Goal: Task Accomplishment & Management: Manage account settings

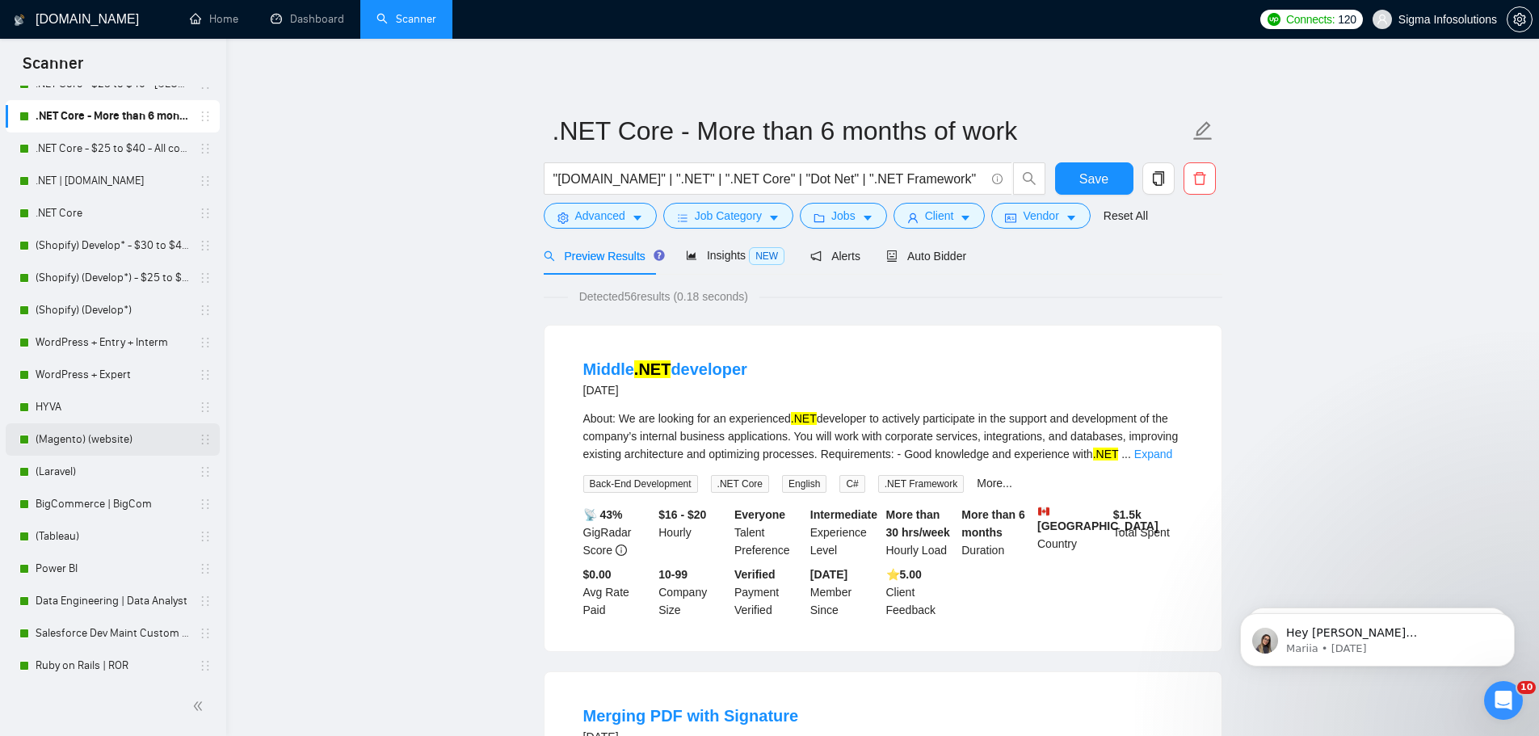
scroll to position [162, 0]
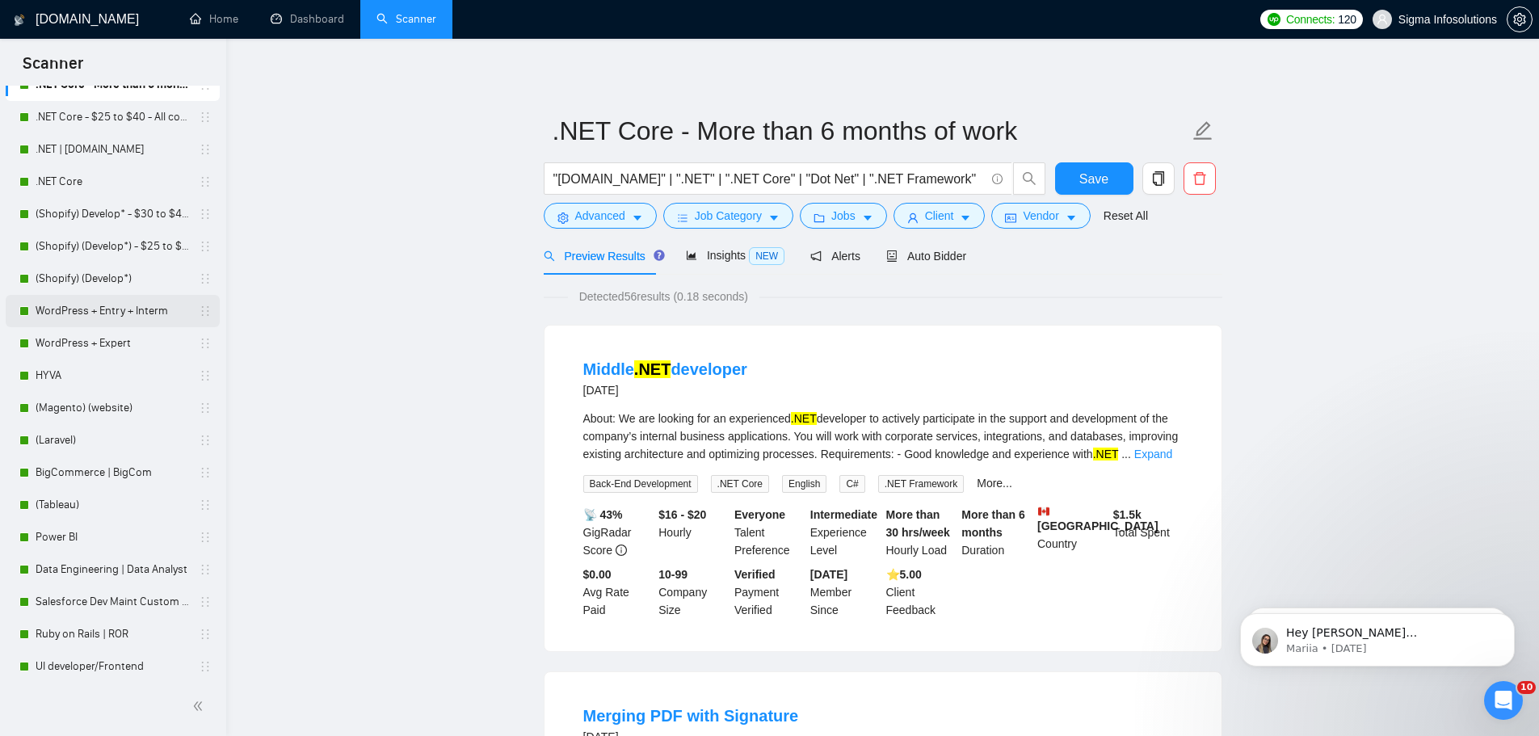
click at [109, 308] on link "WordPress + Entry + Interm" at bounding box center [112, 311] width 153 height 32
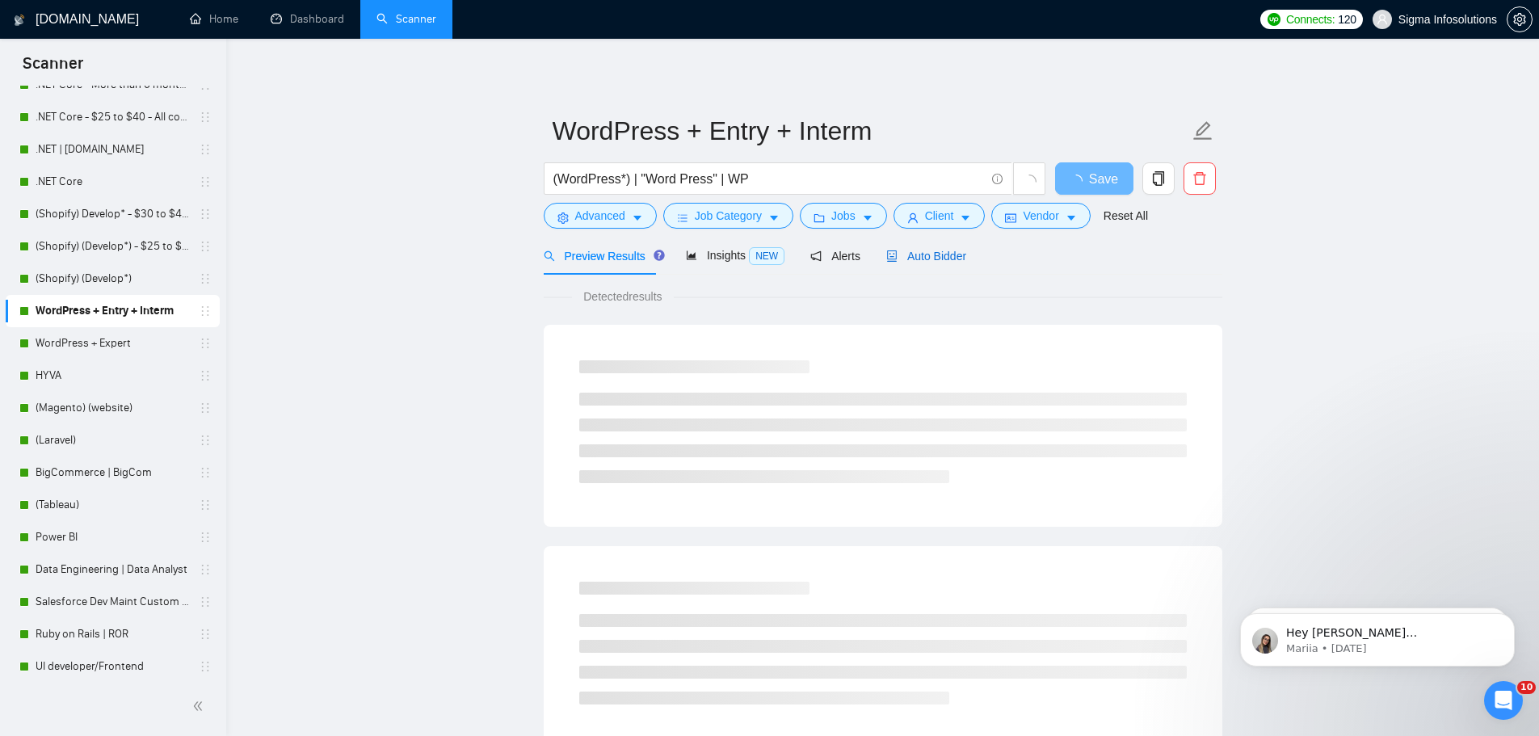
click at [926, 256] on span "Auto Bidder" at bounding box center [926, 256] width 80 height 13
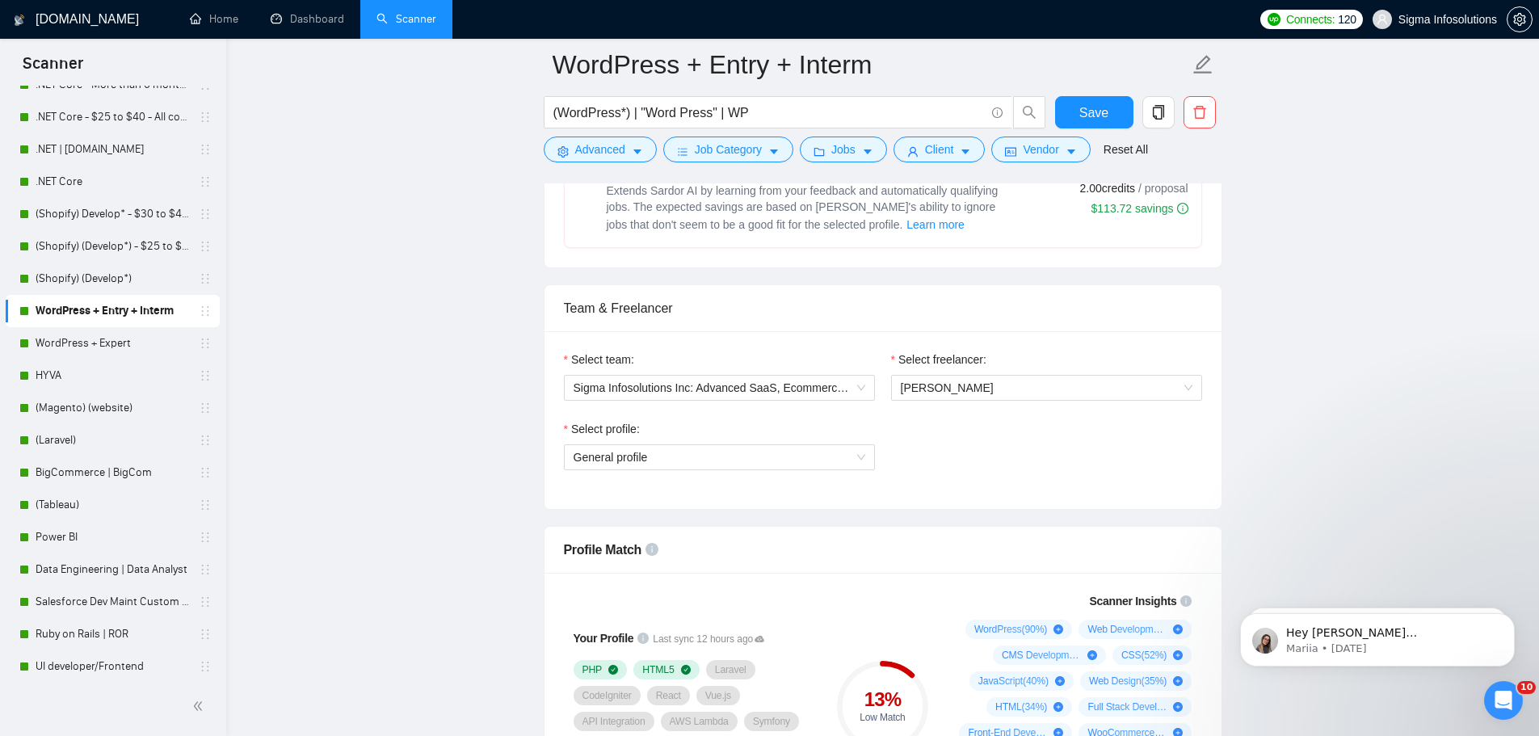
scroll to position [808, 0]
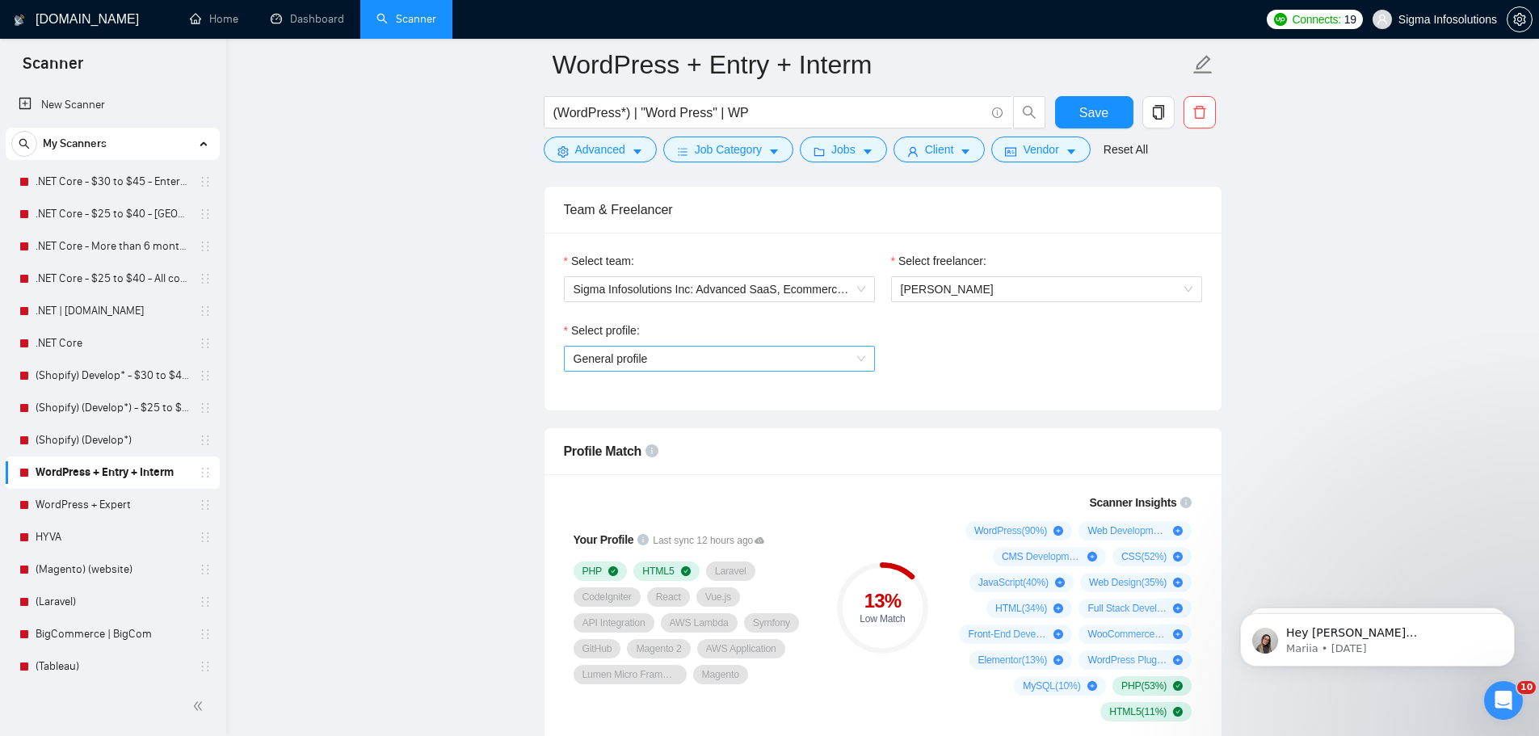
click at [720, 356] on span "General profile" at bounding box center [719, 358] width 292 height 24
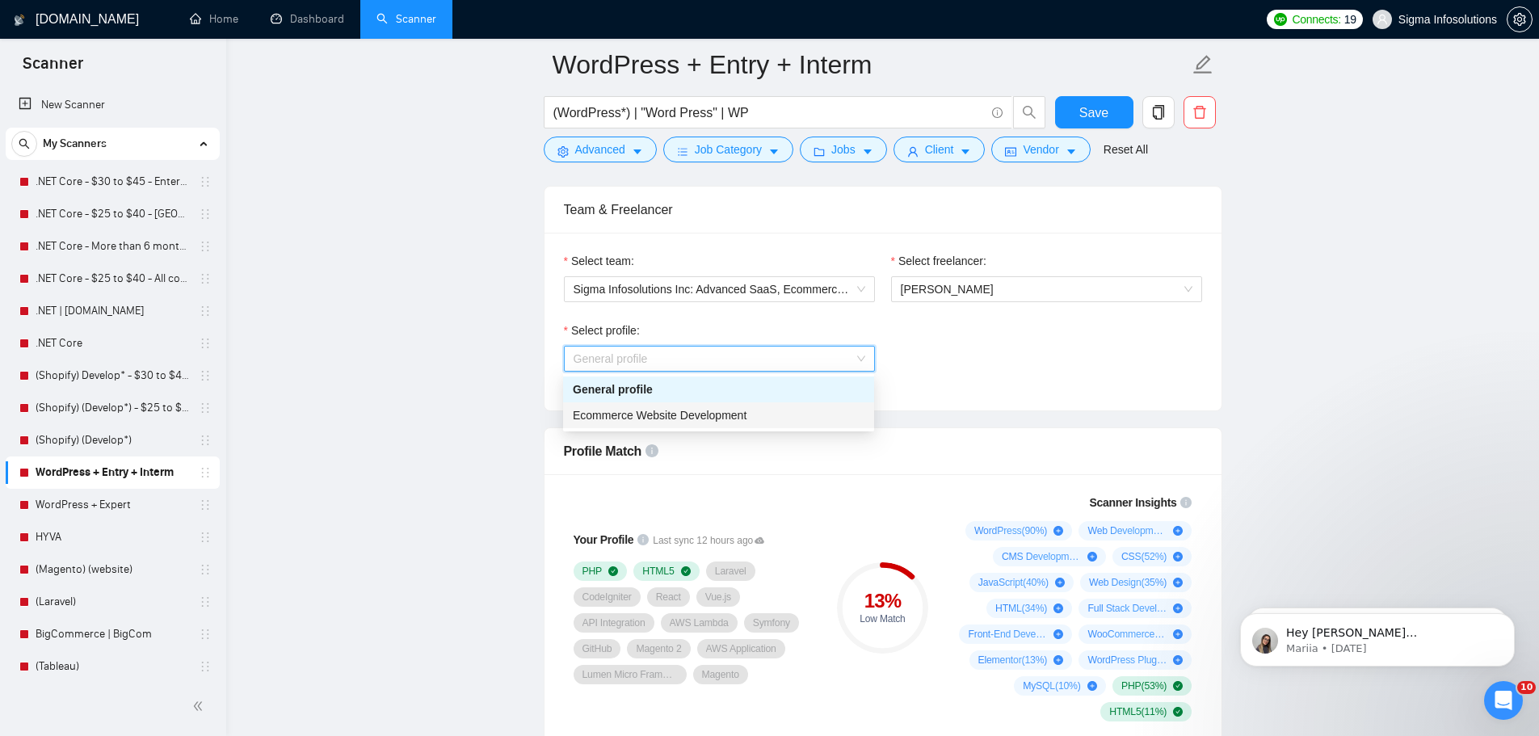
click at [655, 416] on span "Ecommerce Website Development" at bounding box center [660, 415] width 174 height 13
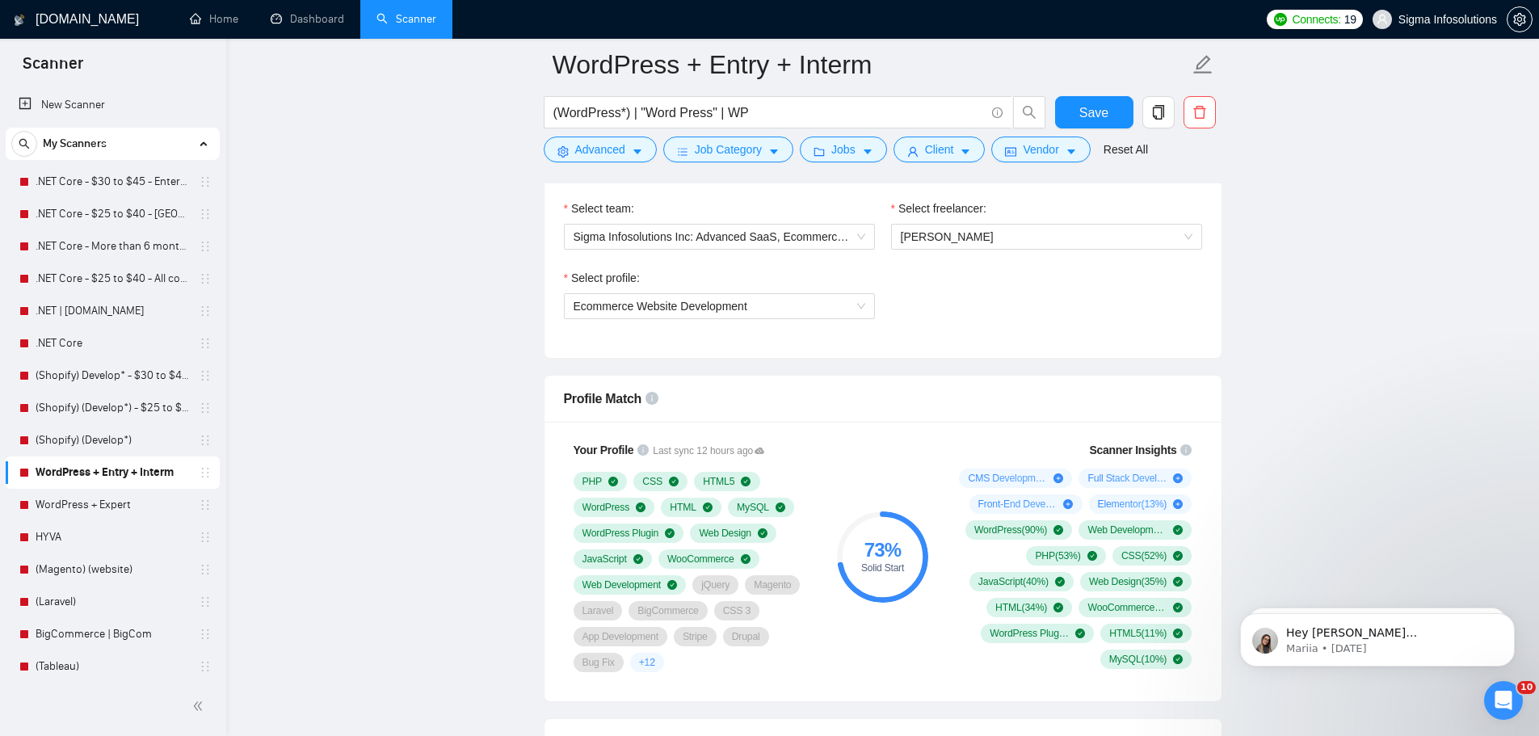
scroll to position [888, 0]
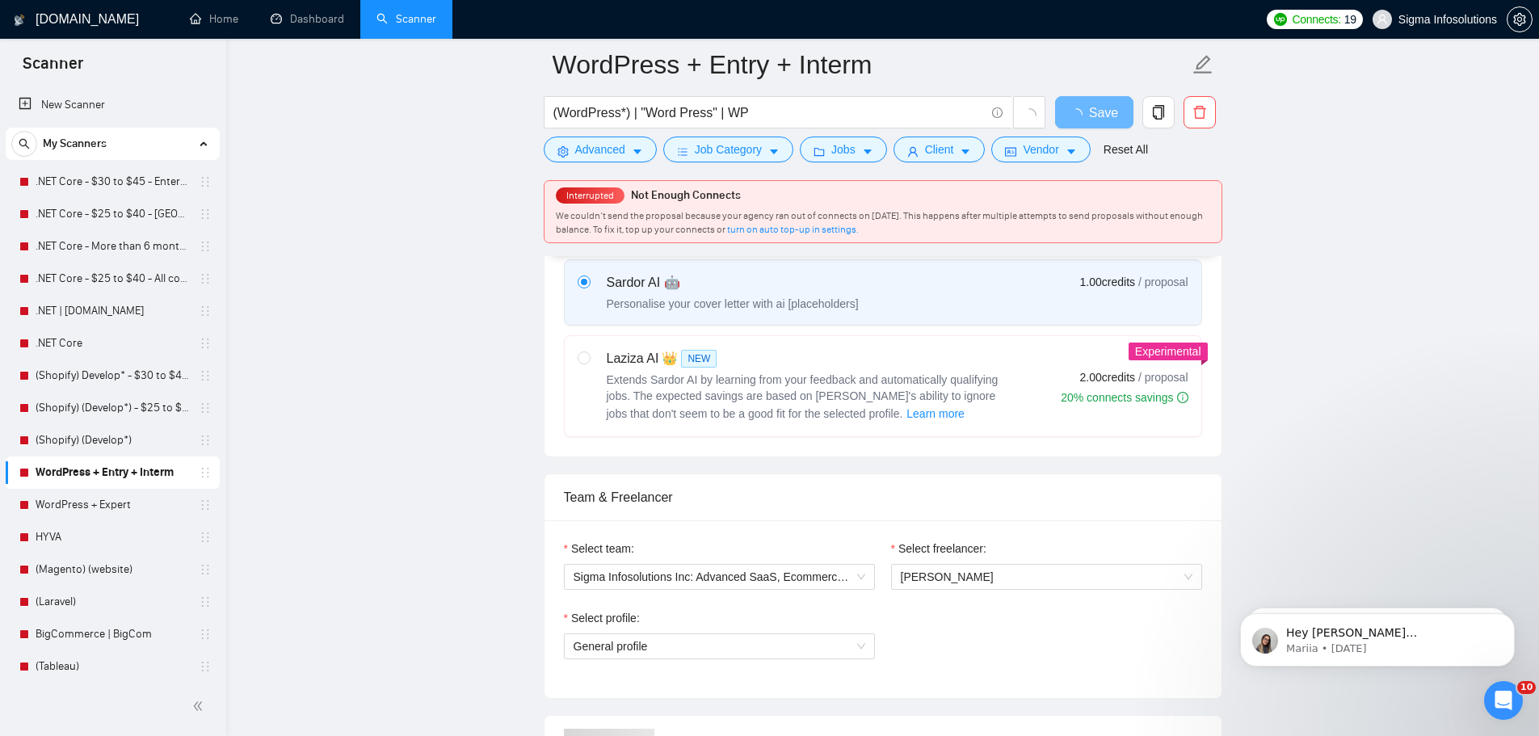
scroll to position [808, 0]
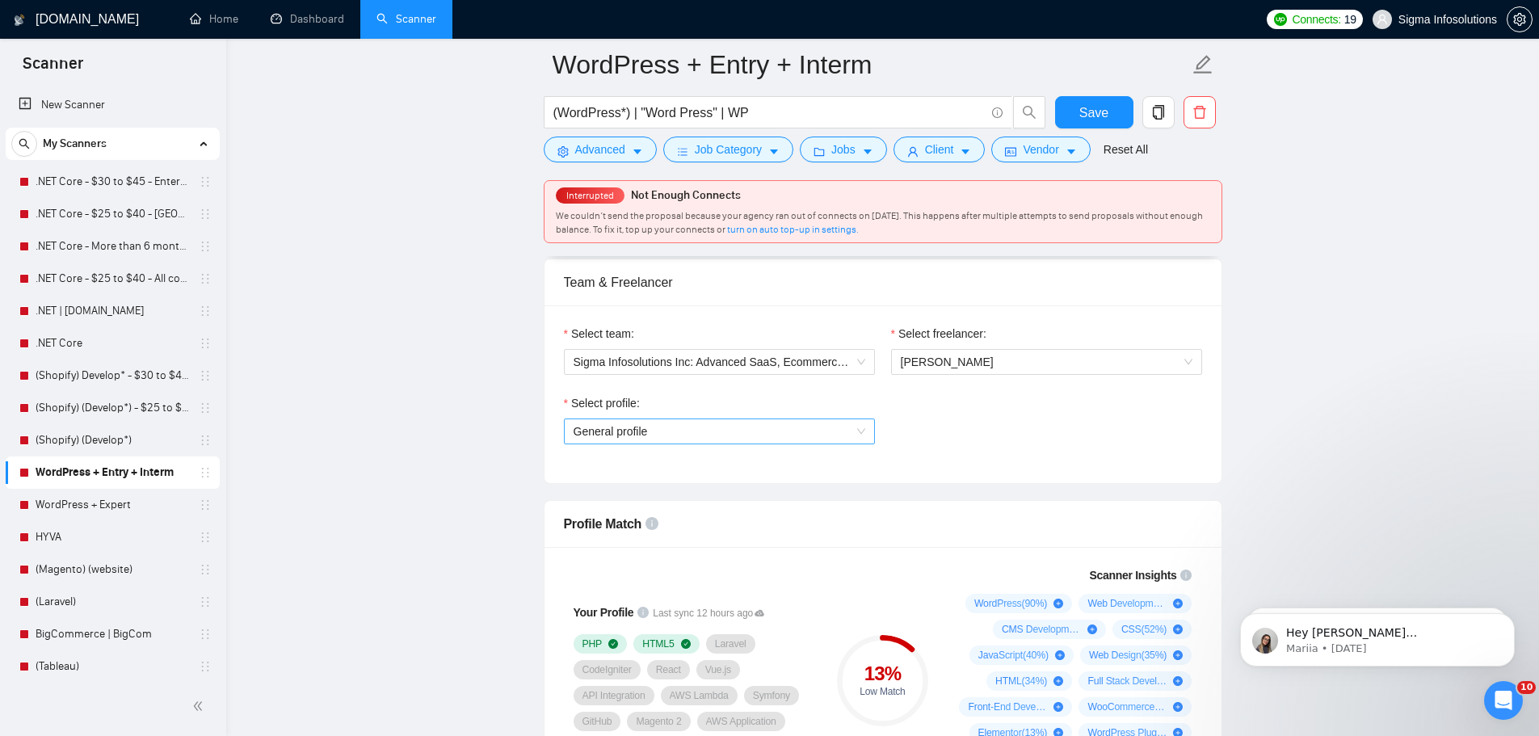
click at [632, 424] on span "General profile" at bounding box center [719, 431] width 292 height 24
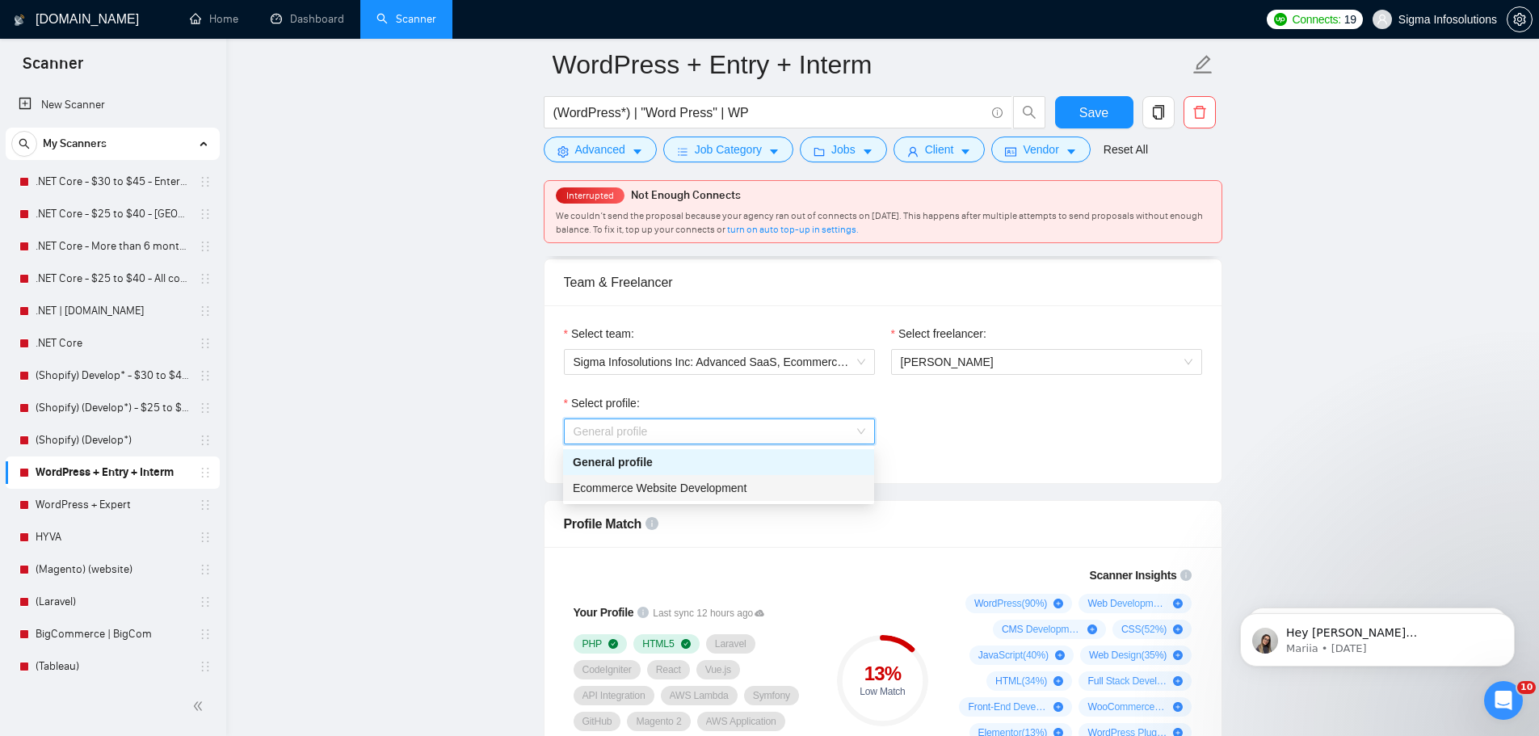
click at [627, 487] on span "Ecommerce Website Development" at bounding box center [660, 487] width 174 height 13
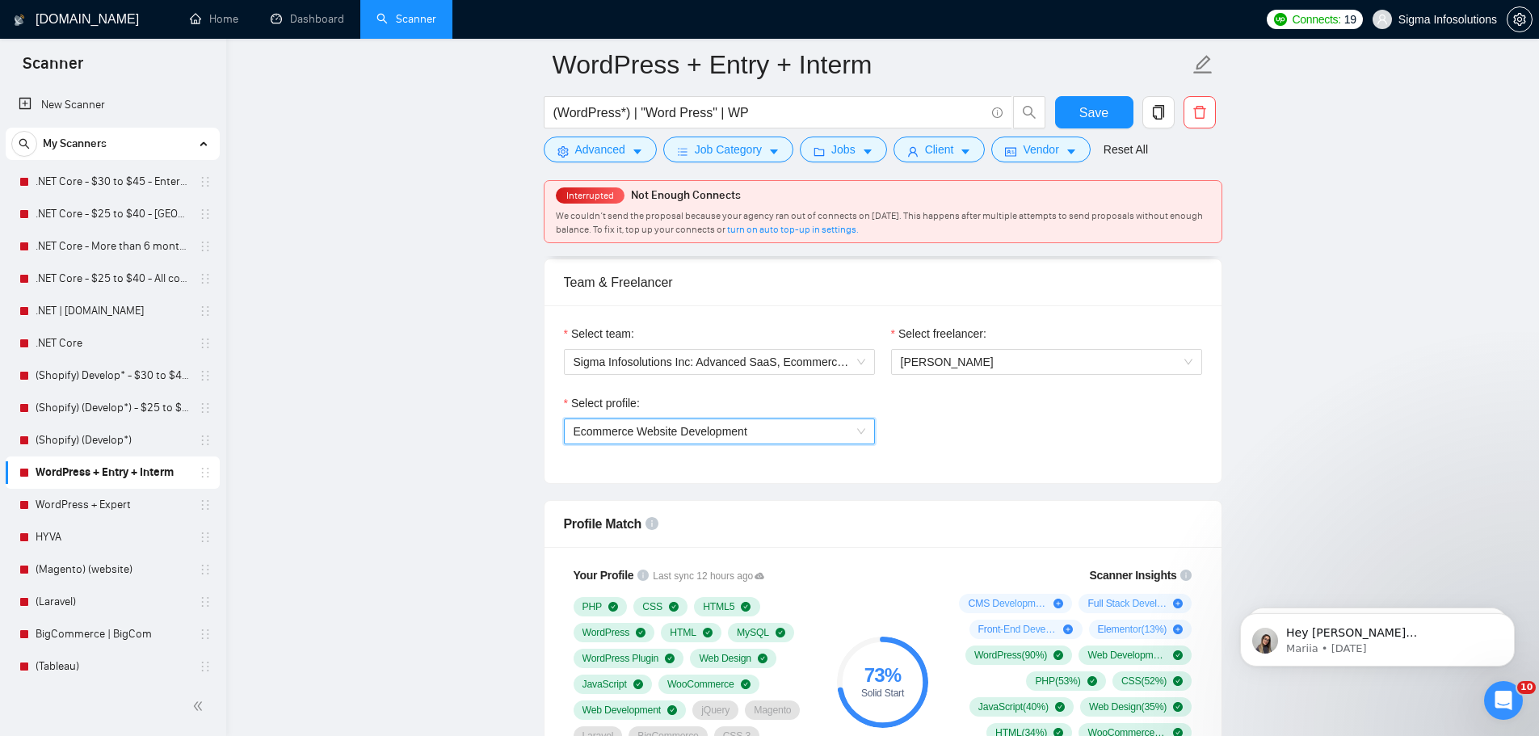
click at [984, 436] on div "Select profile: 1017484851352698949 Ecommerce Website Development" at bounding box center [883, 428] width 654 height 69
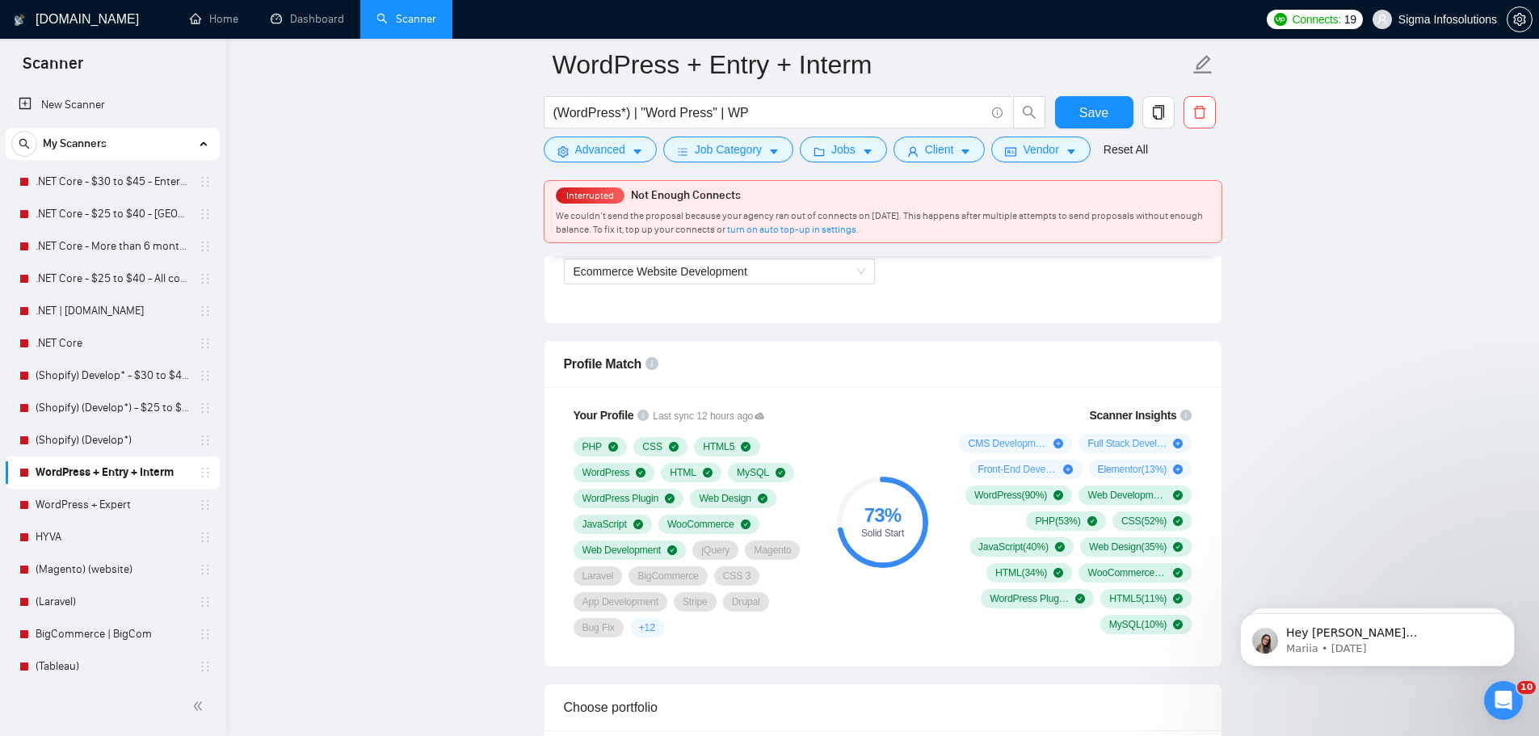
scroll to position [1050, 0]
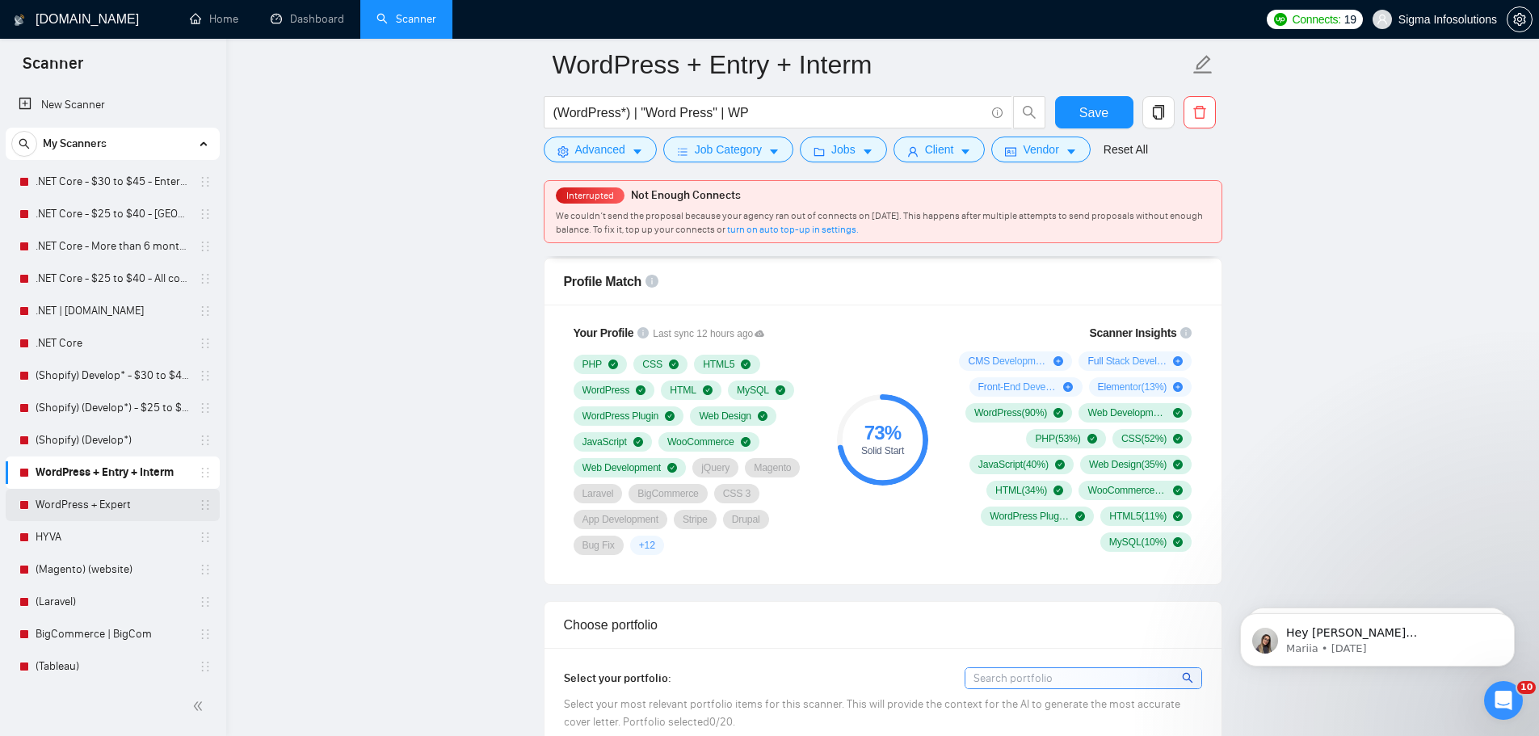
click at [112, 498] on link "WordPress + Expert" at bounding box center [112, 505] width 153 height 32
click at [1089, 110] on span "Save" at bounding box center [1093, 113] width 29 height 20
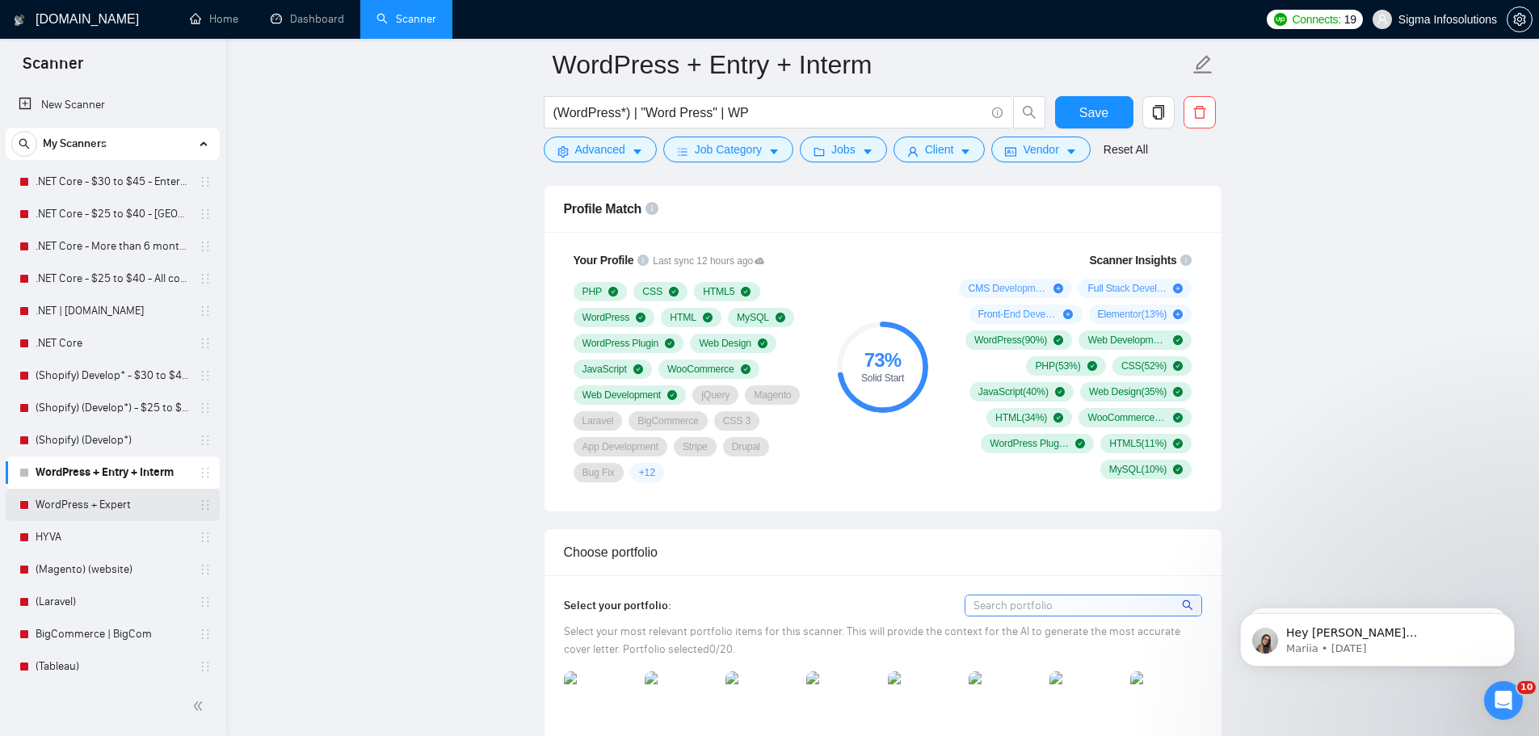
click at [107, 503] on link "WordPress + Expert" at bounding box center [112, 505] width 153 height 32
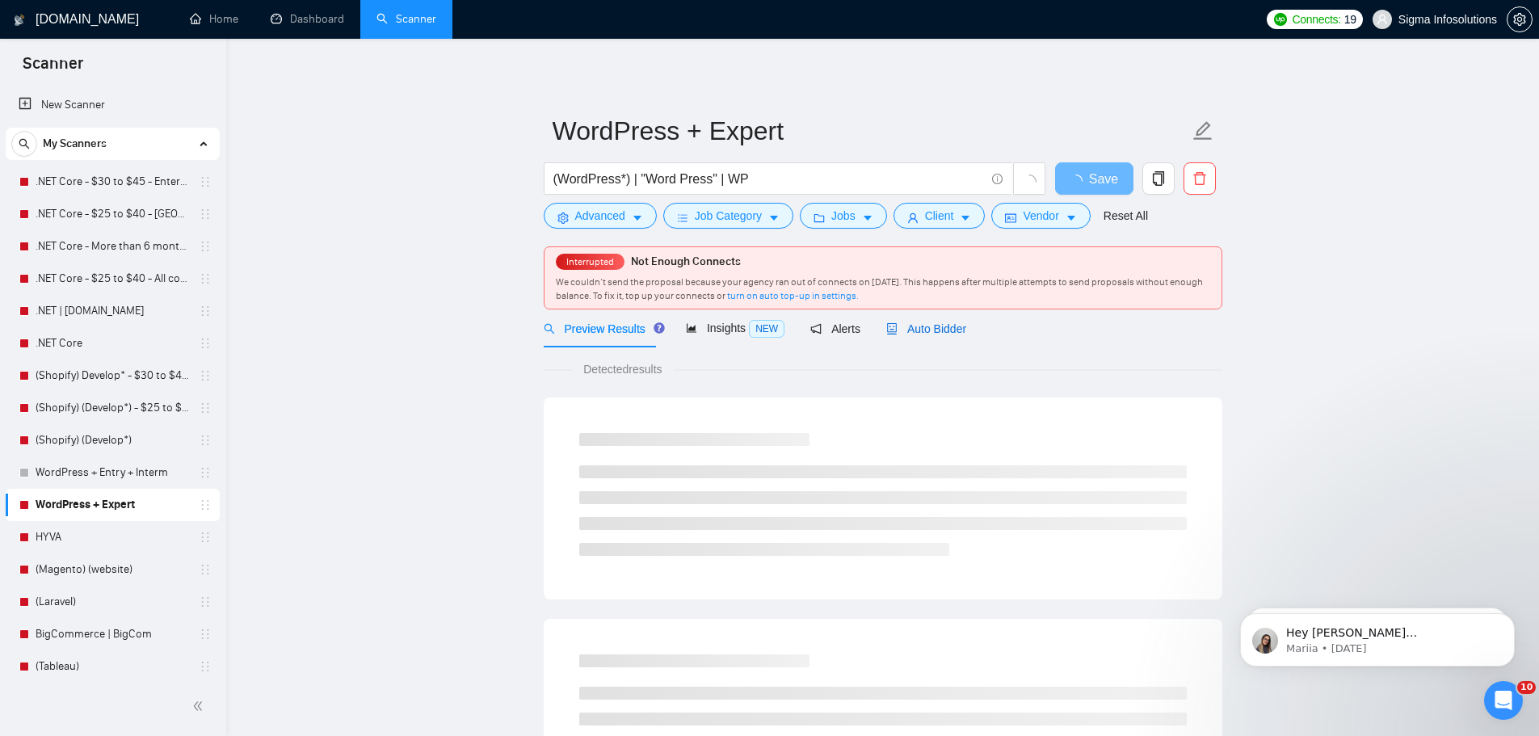
click at [943, 325] on span "Auto Bidder" at bounding box center [926, 328] width 80 height 13
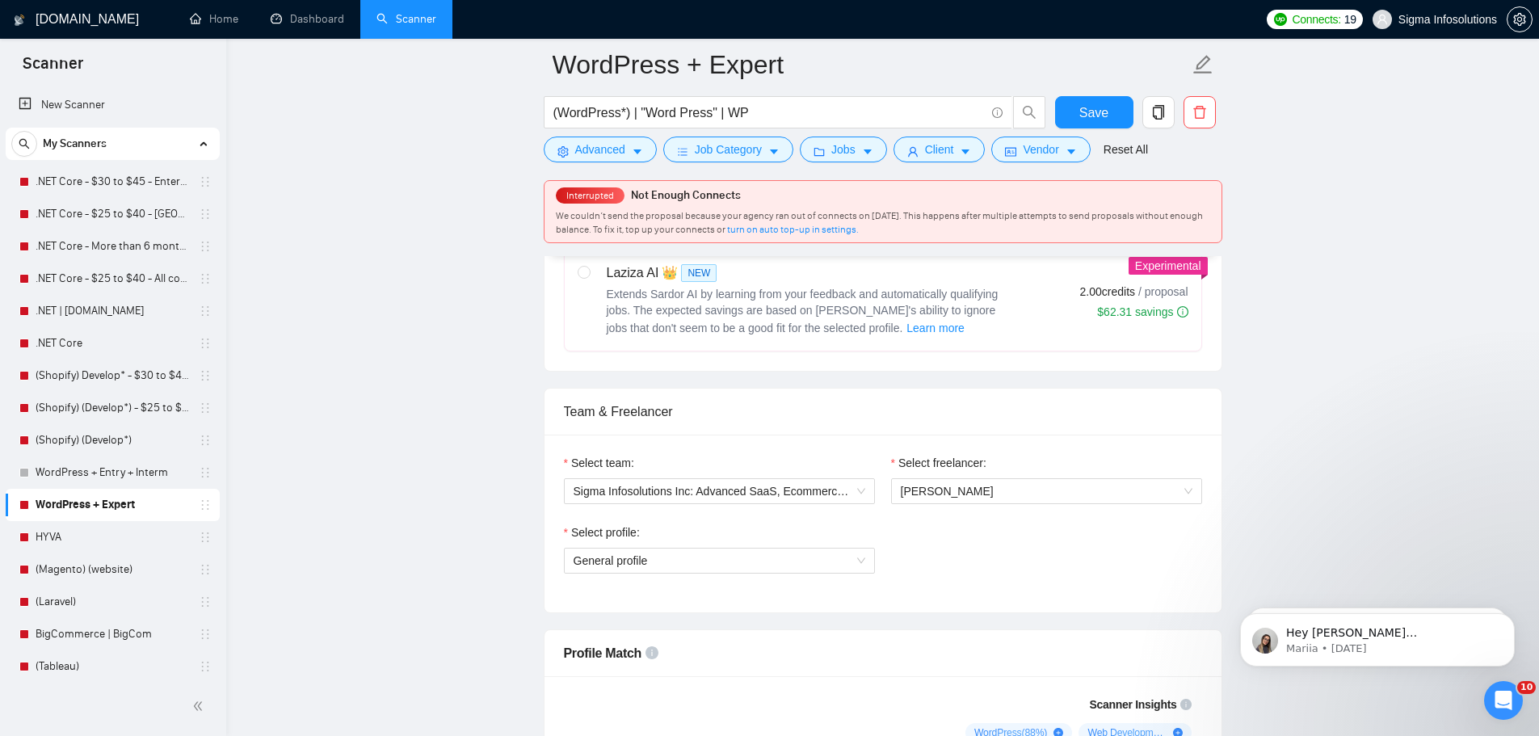
scroll to position [808, 0]
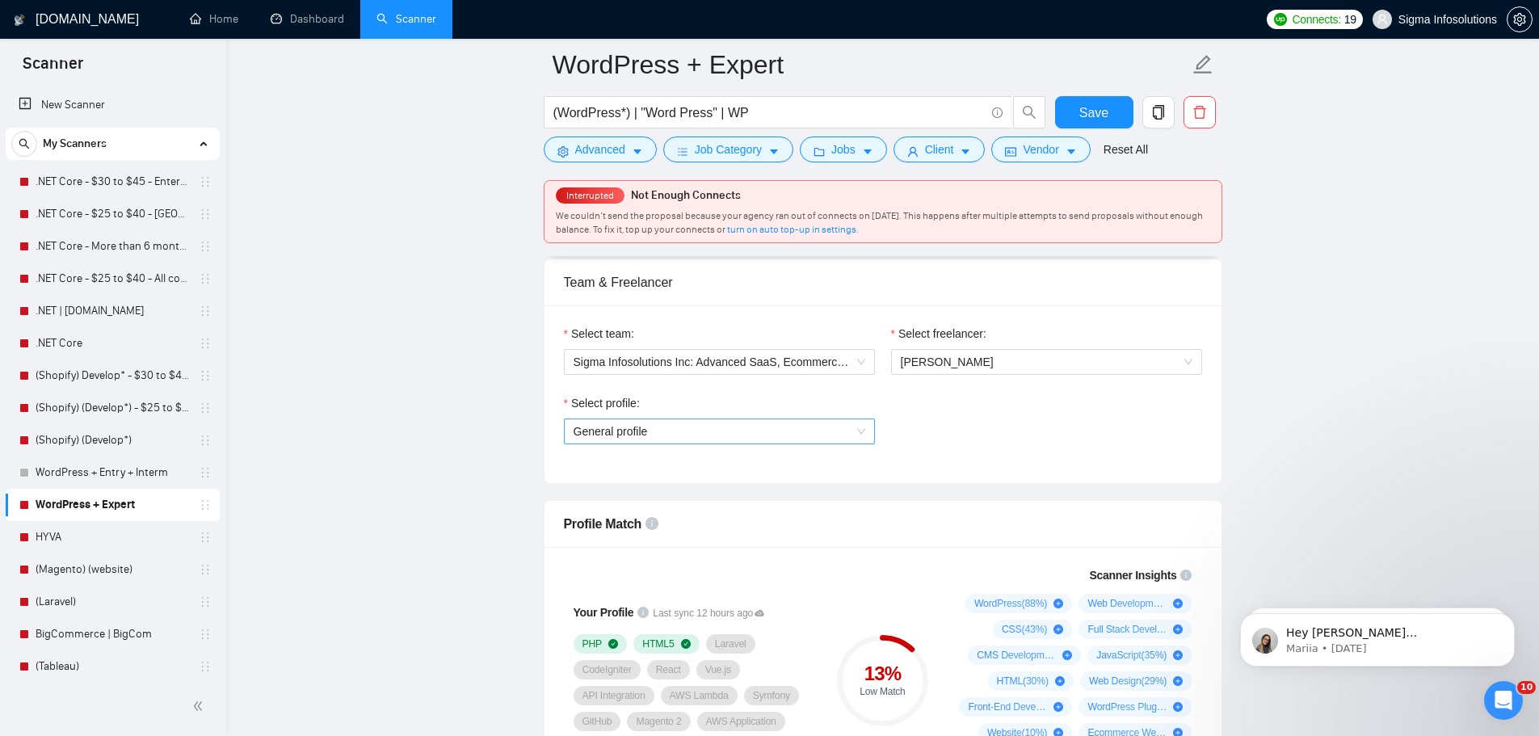
click at [834, 423] on span "General profile" at bounding box center [719, 431] width 292 height 24
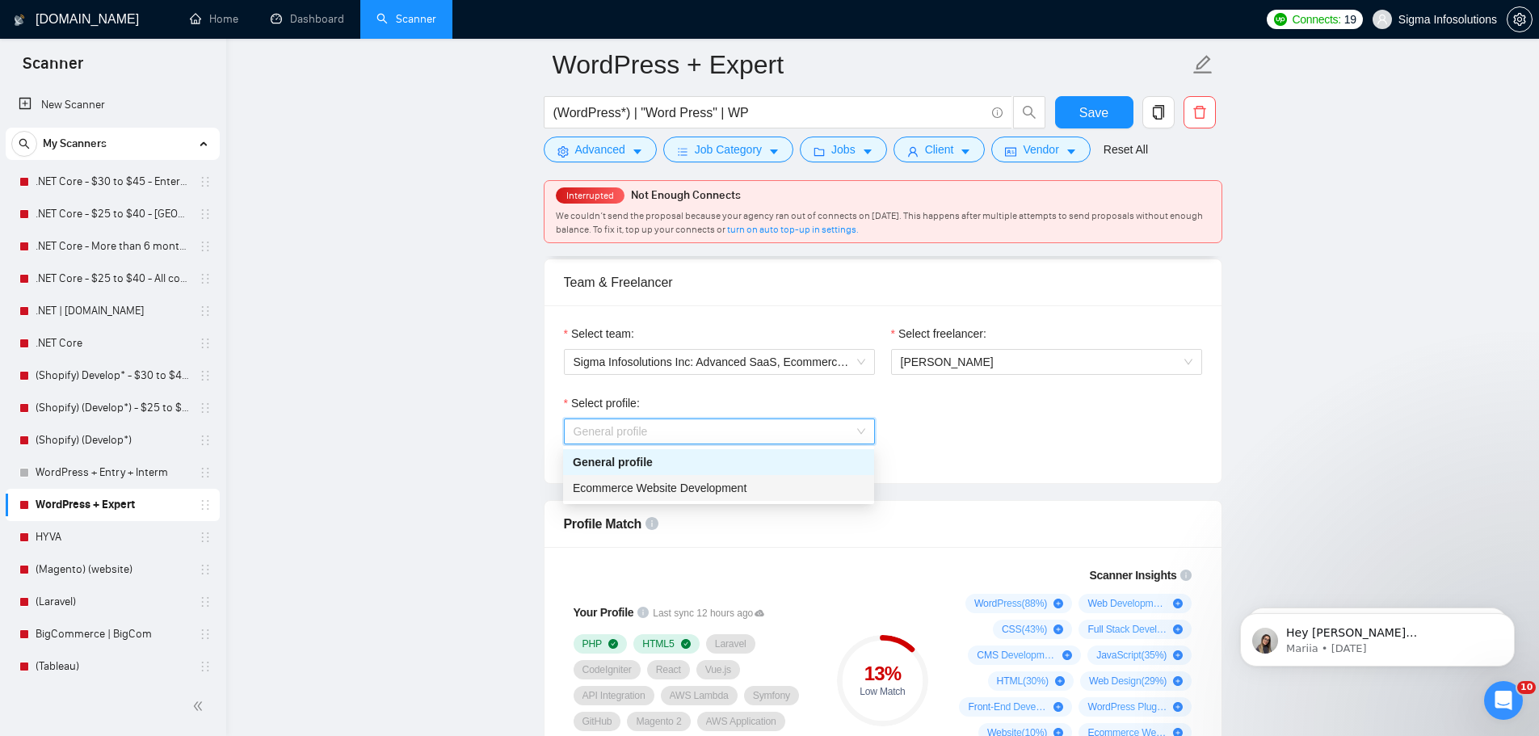
click at [709, 482] on span "Ecommerce Website Development" at bounding box center [660, 487] width 174 height 13
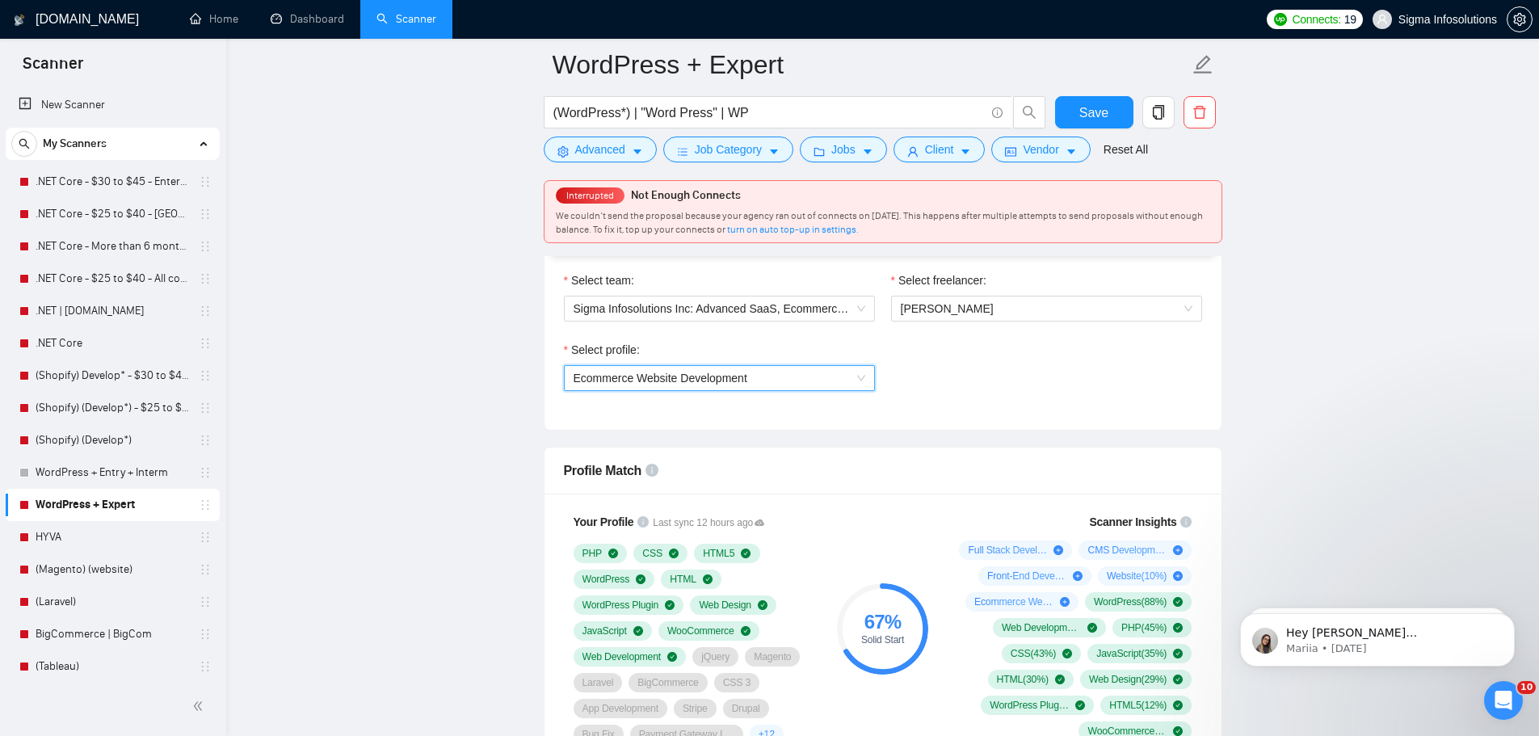
scroll to position [888, 0]
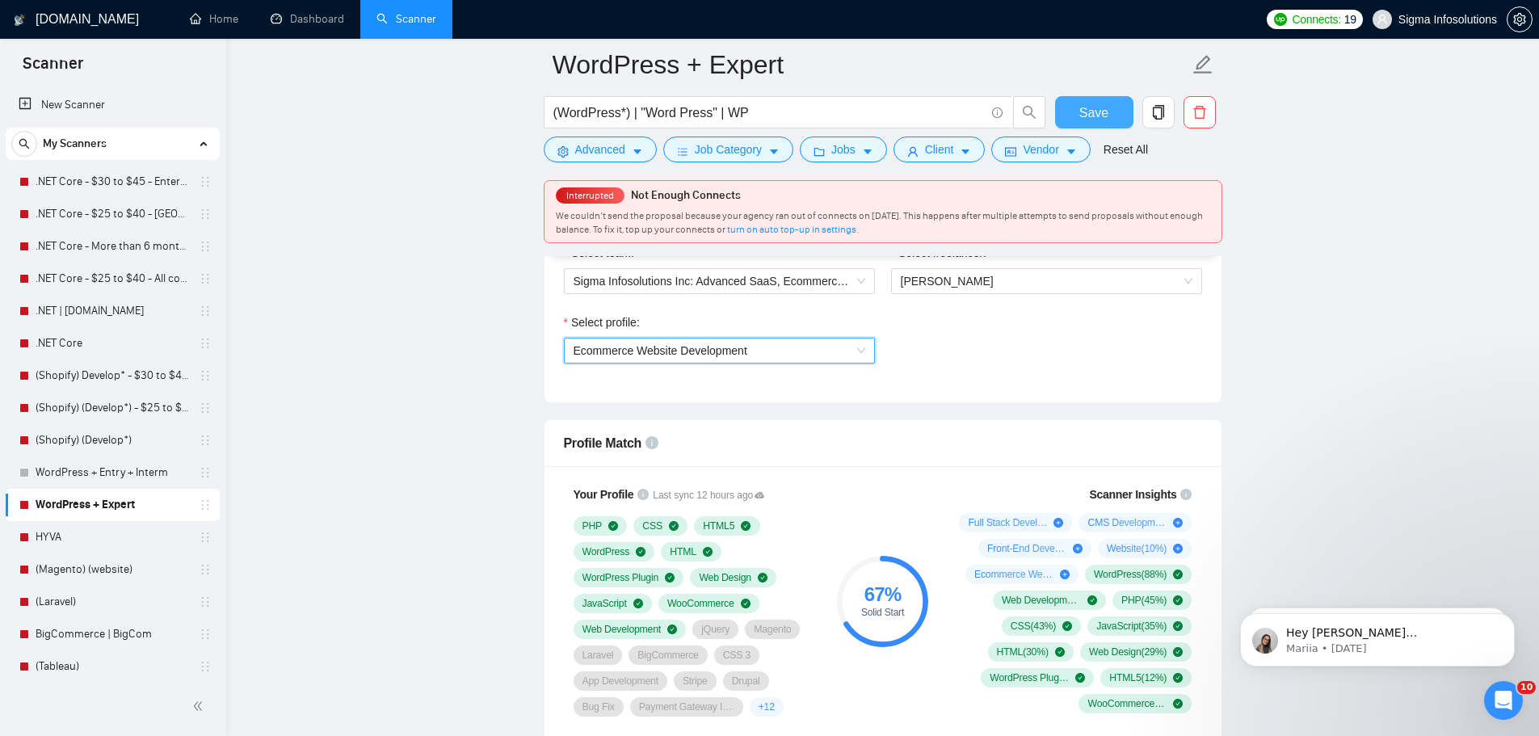
click at [1104, 113] on span "Save" at bounding box center [1093, 113] width 29 height 20
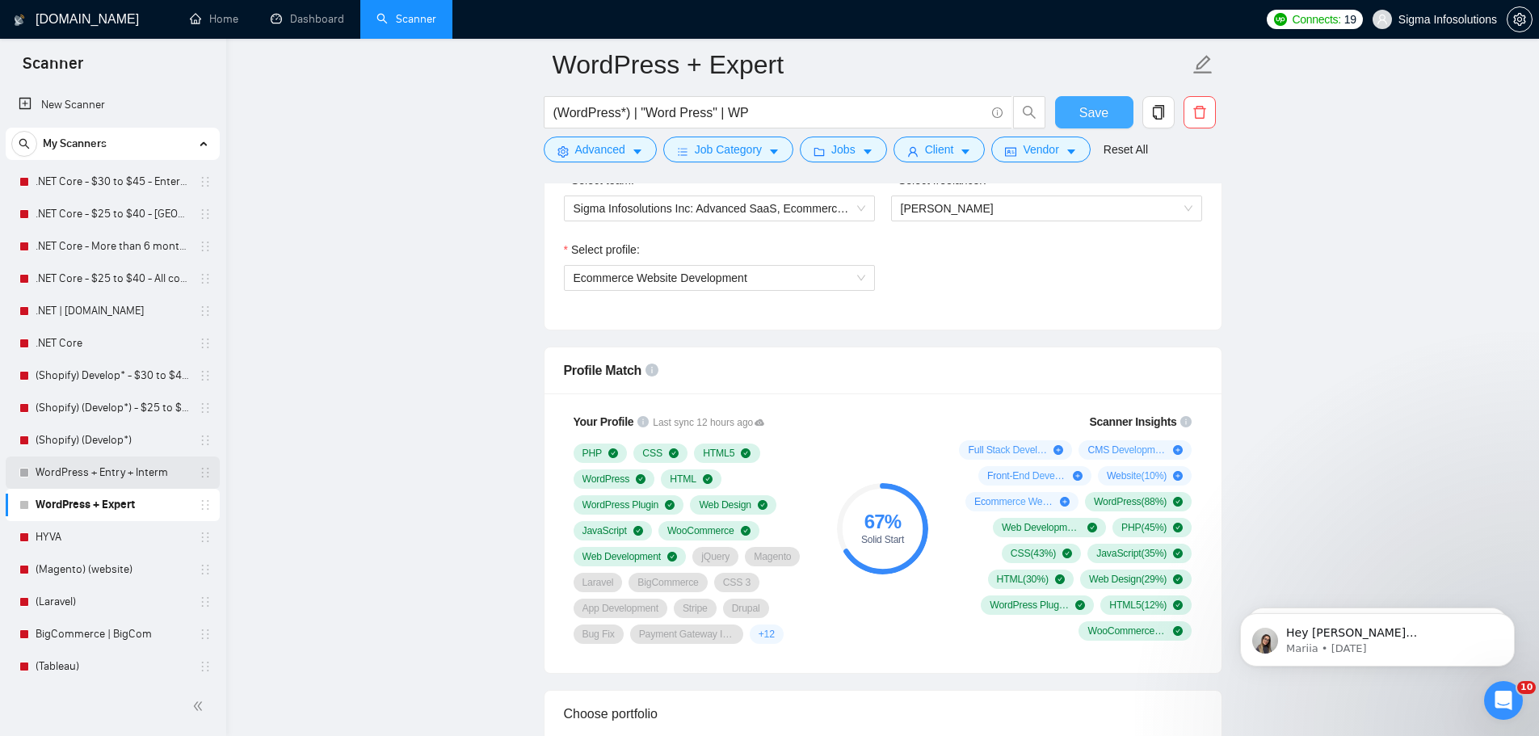
scroll to position [81, 0]
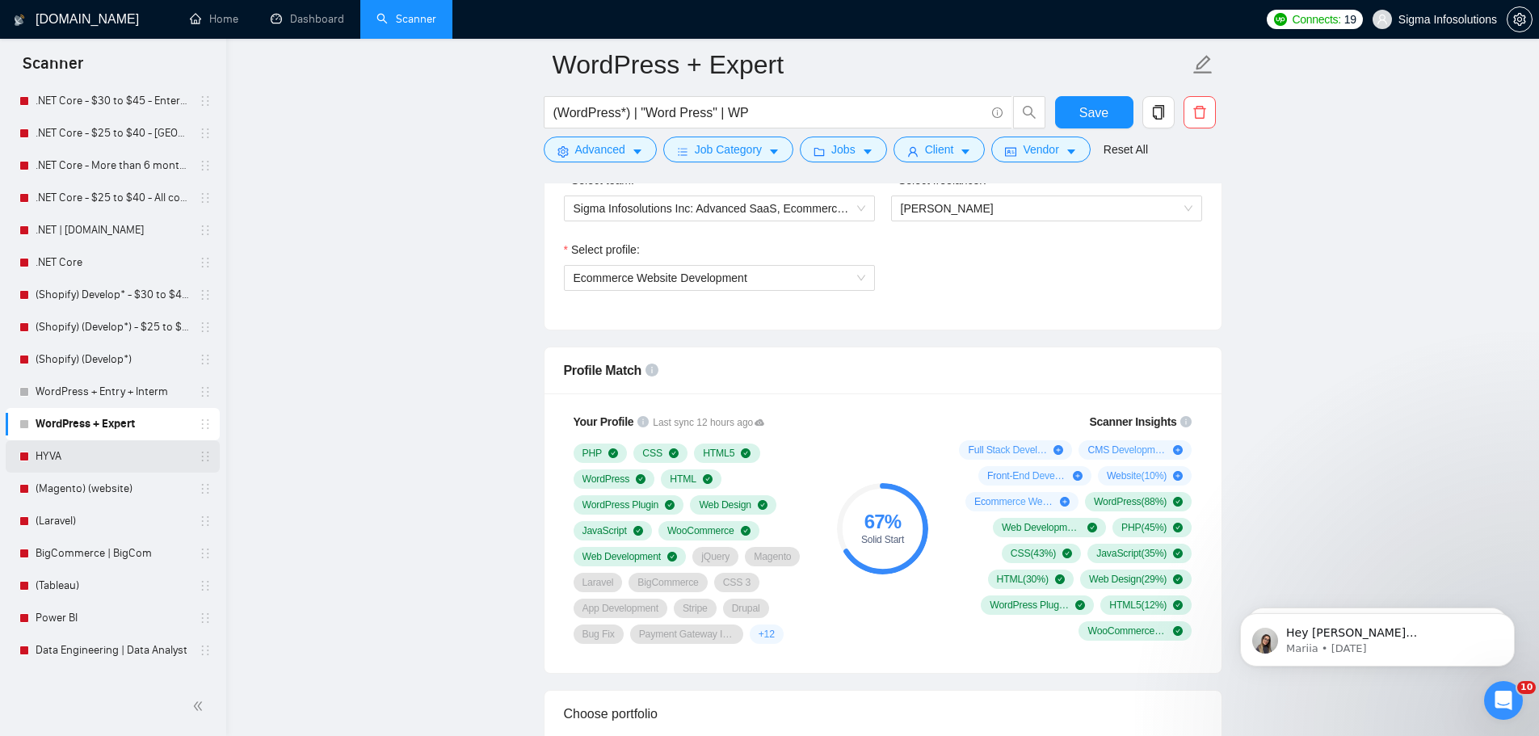
click at [54, 461] on link "HYVA" at bounding box center [112, 456] width 153 height 32
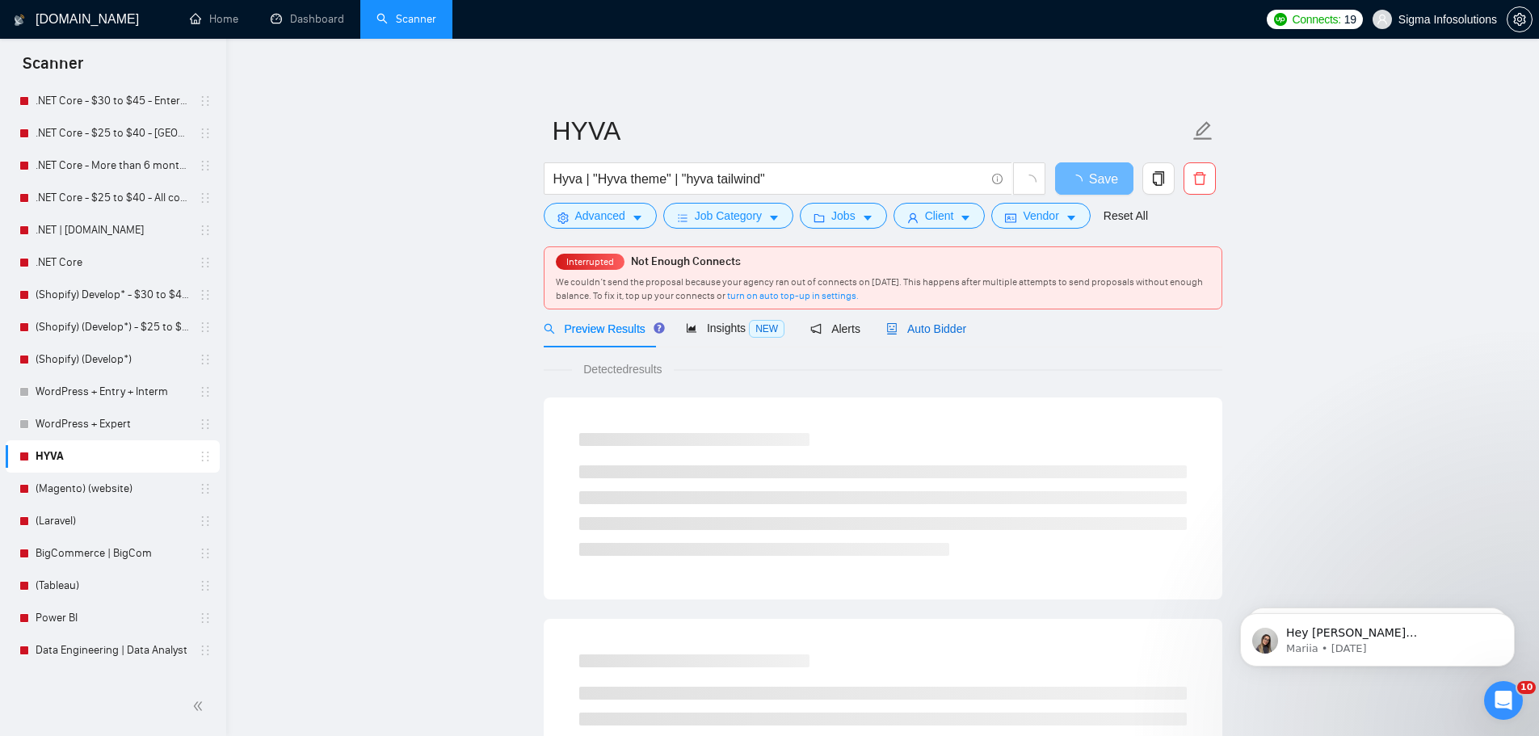
click at [939, 330] on span "Auto Bidder" at bounding box center [926, 328] width 80 height 13
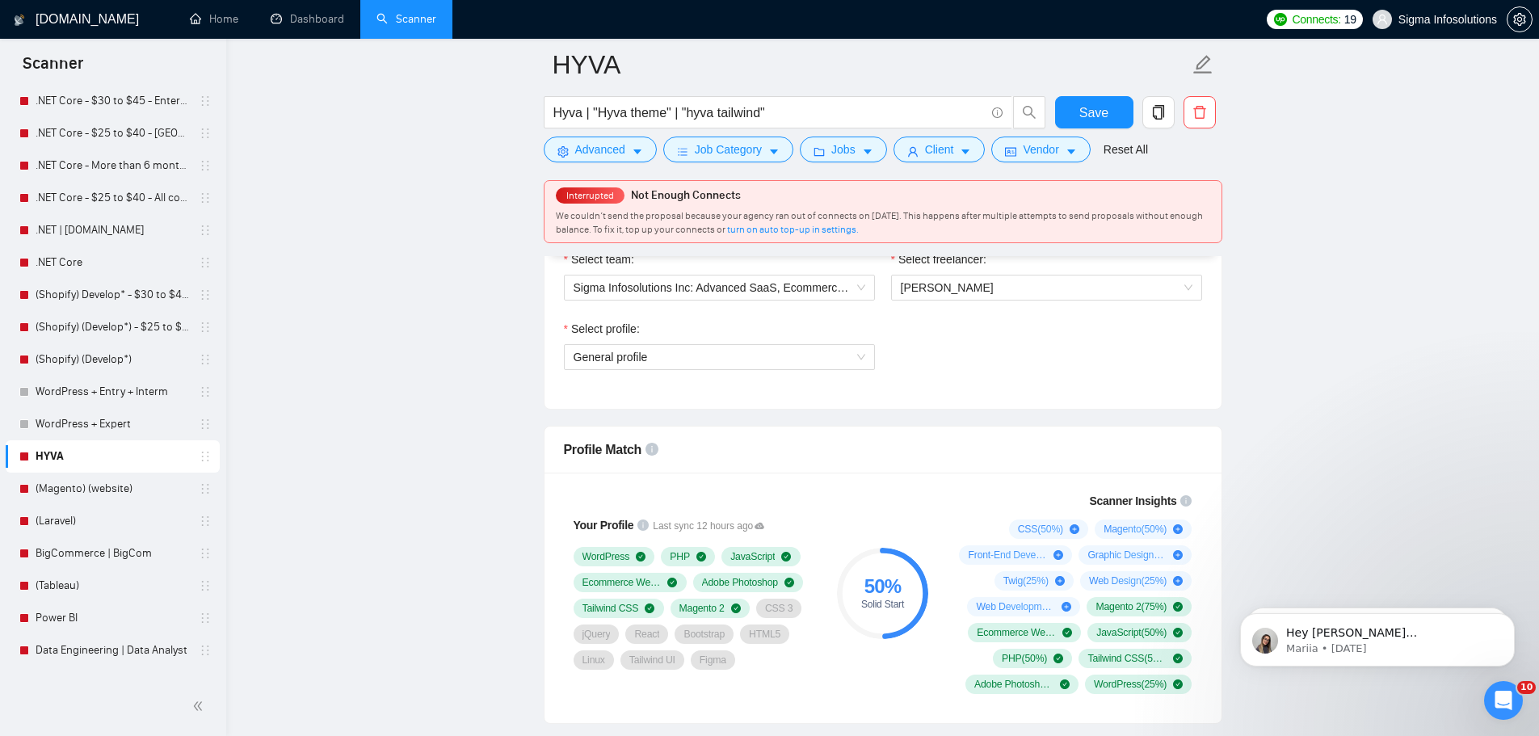
scroll to position [888, 0]
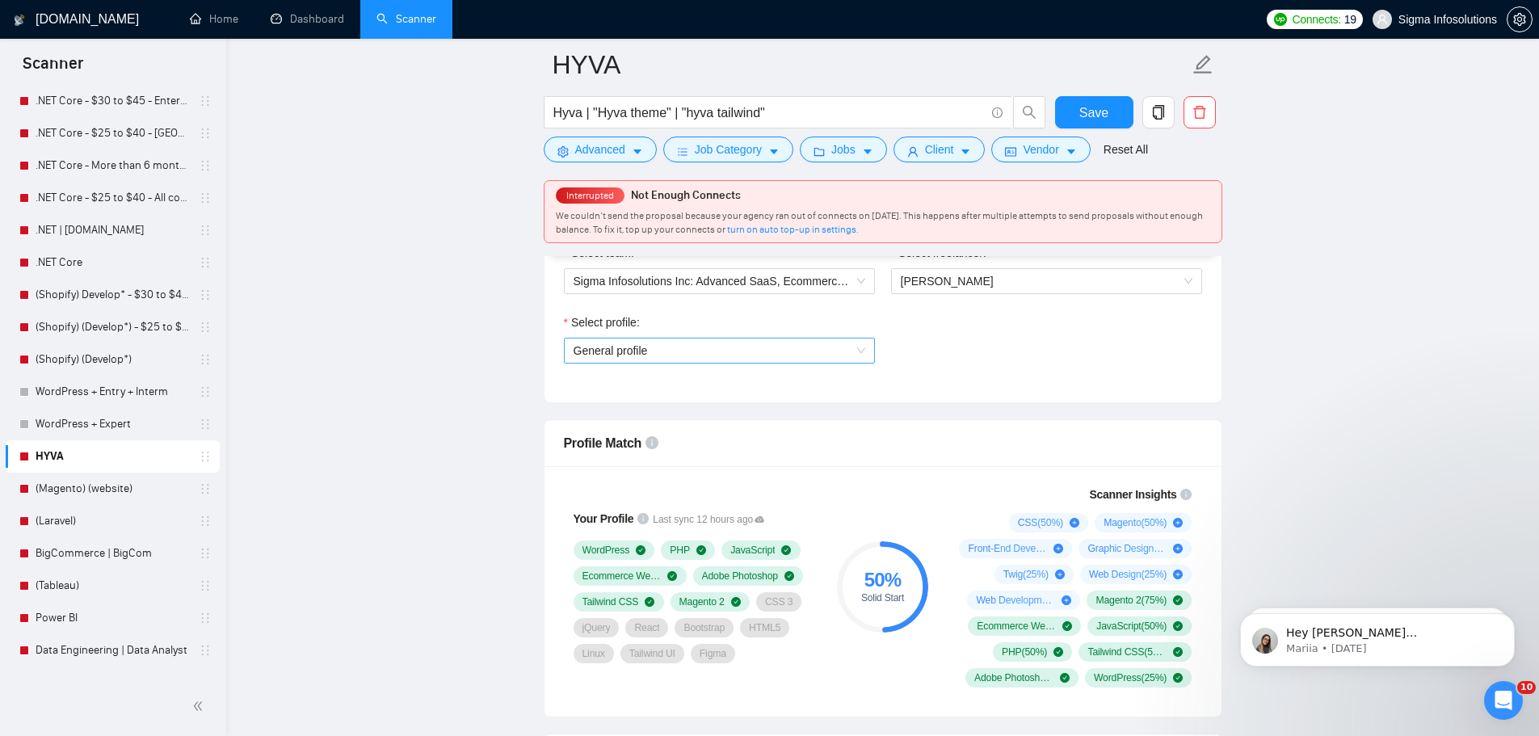
click at [838, 354] on span "General profile" at bounding box center [719, 350] width 292 height 24
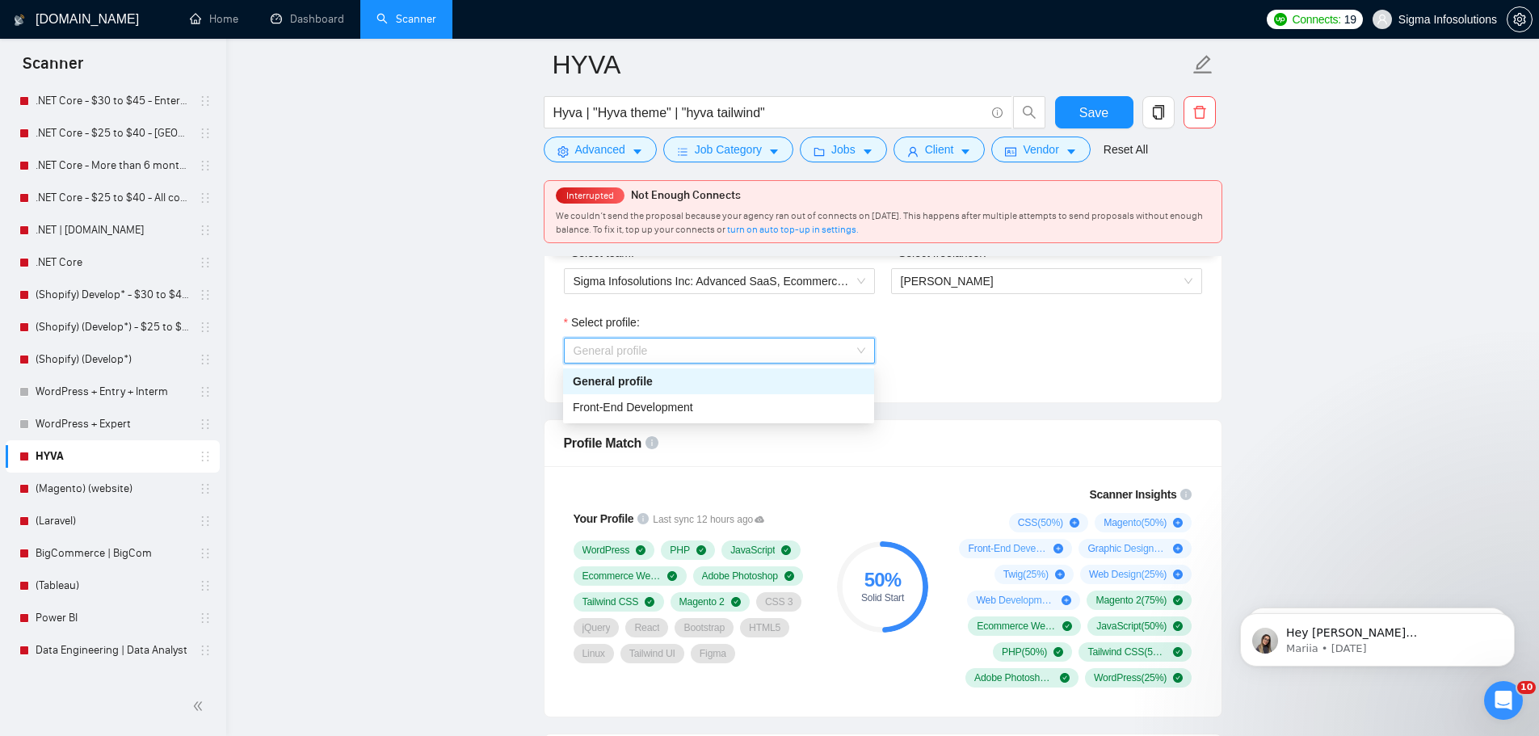
click at [838, 354] on span "General profile" at bounding box center [719, 350] width 292 height 24
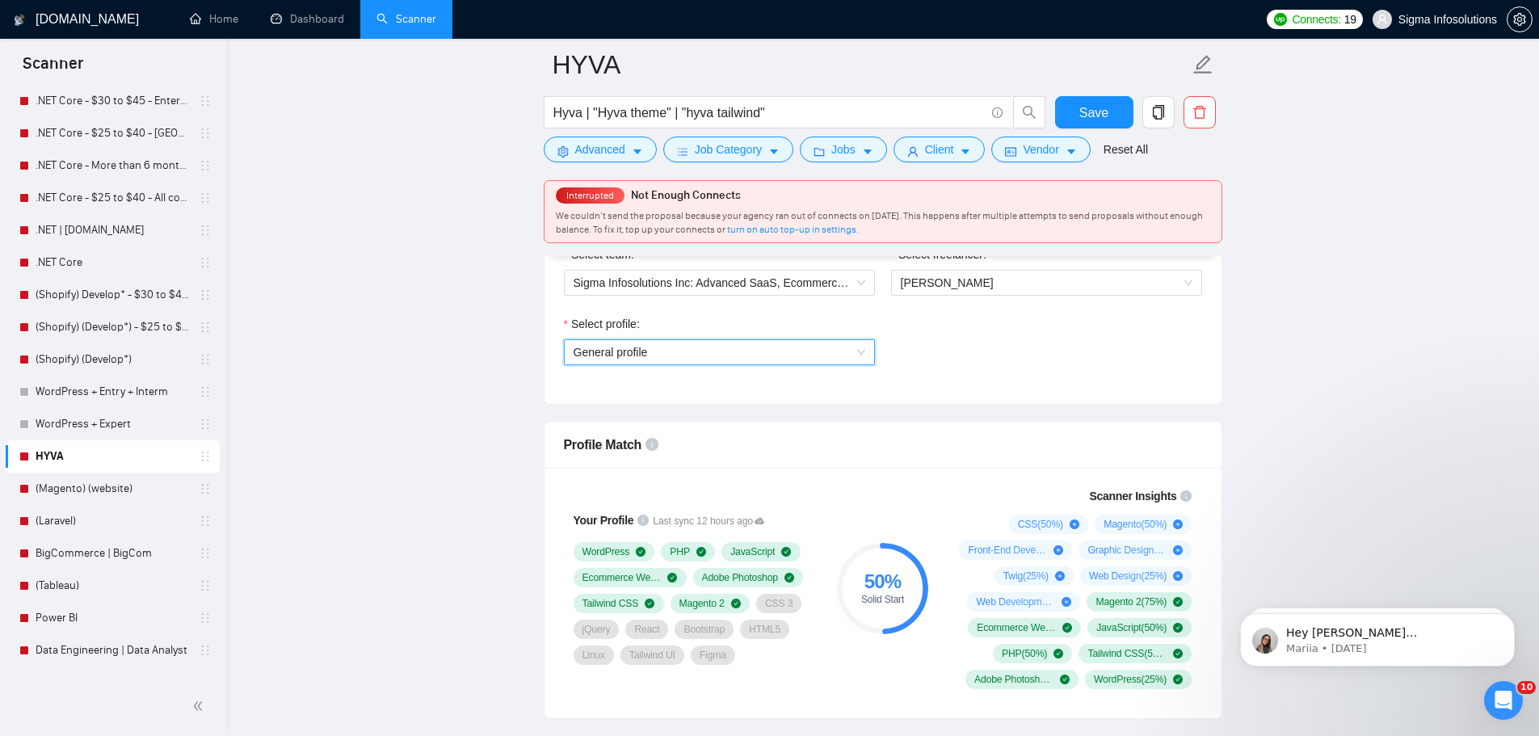
scroll to position [727, 0]
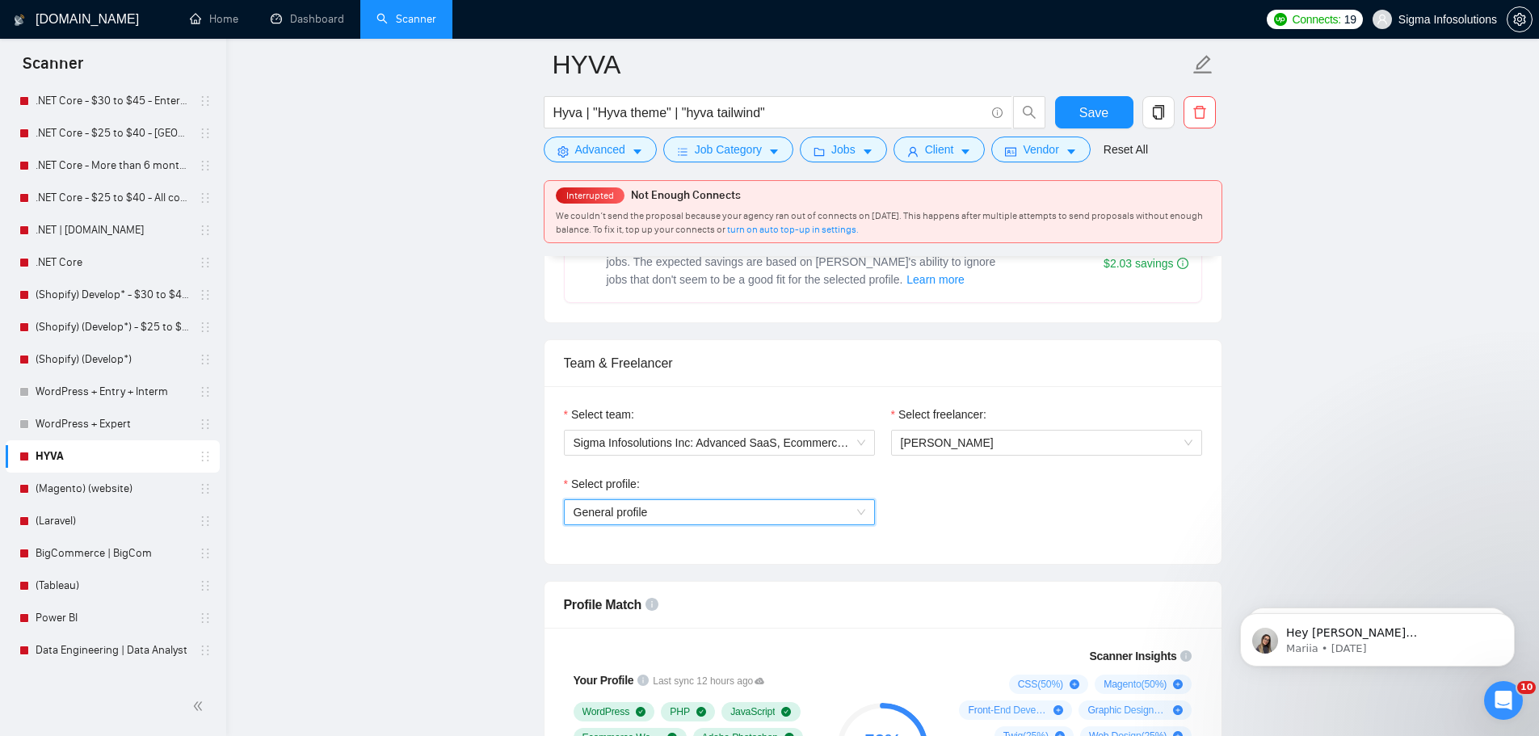
click at [685, 508] on span "General profile" at bounding box center [719, 512] width 292 height 24
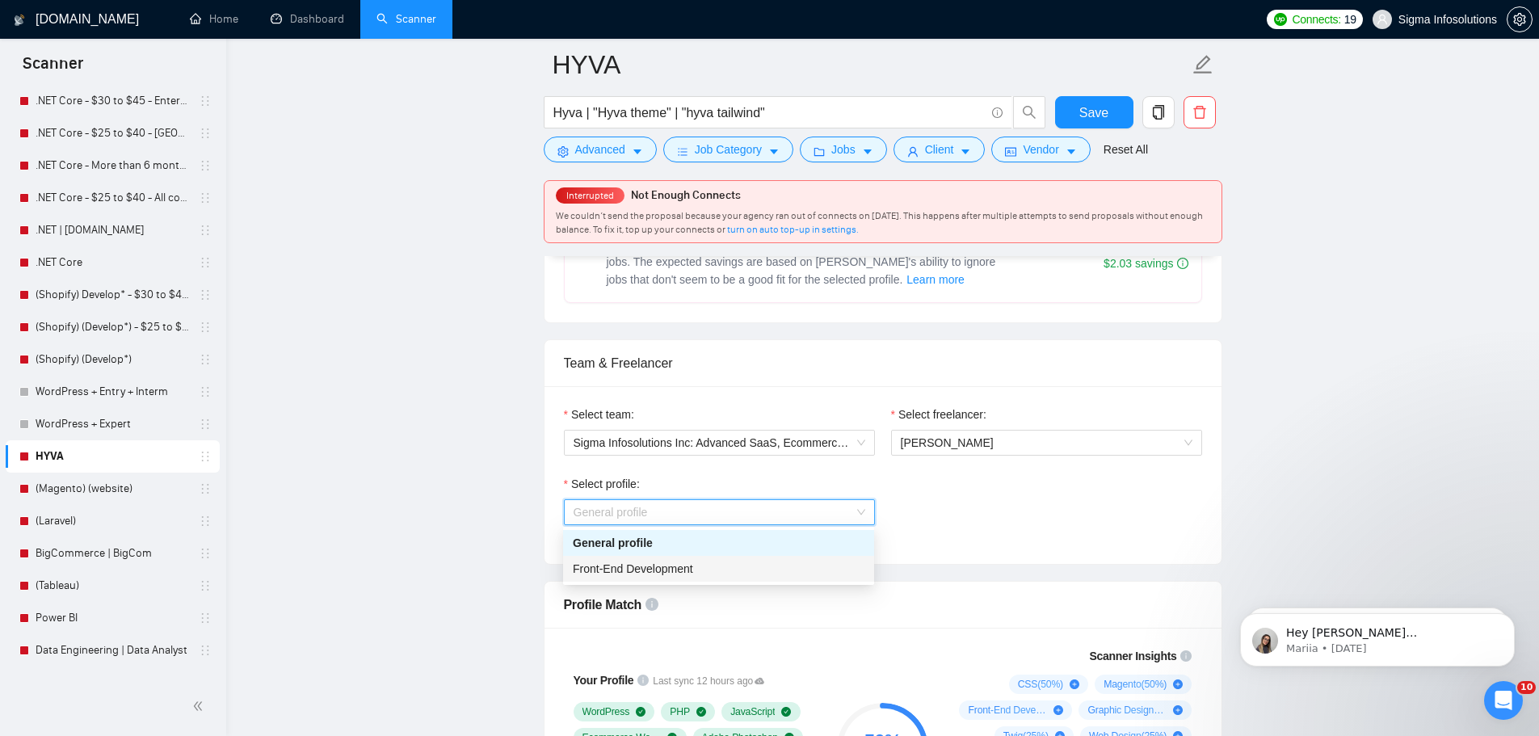
click at [656, 560] on div "Front-End Development" at bounding box center [719, 569] width 292 height 18
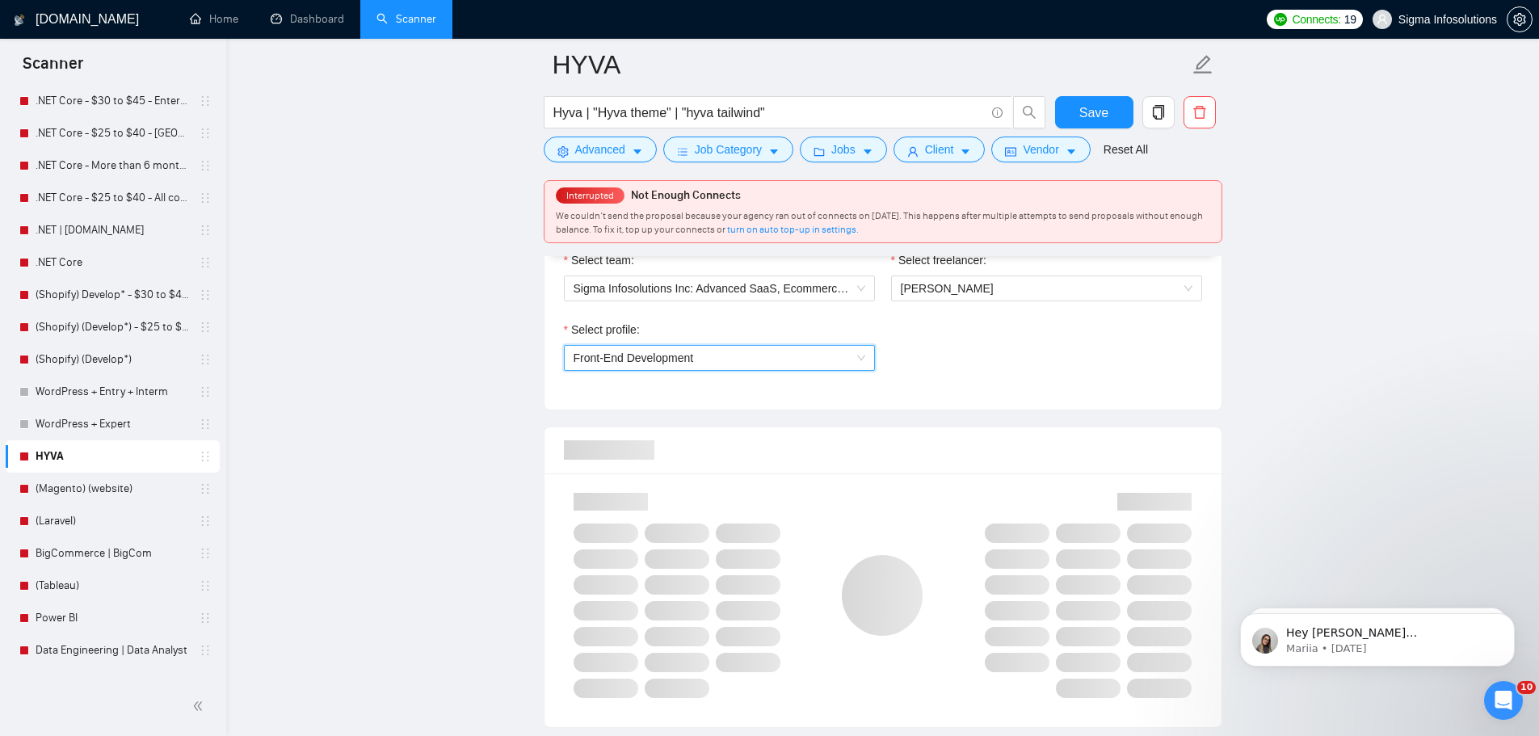
scroll to position [888, 0]
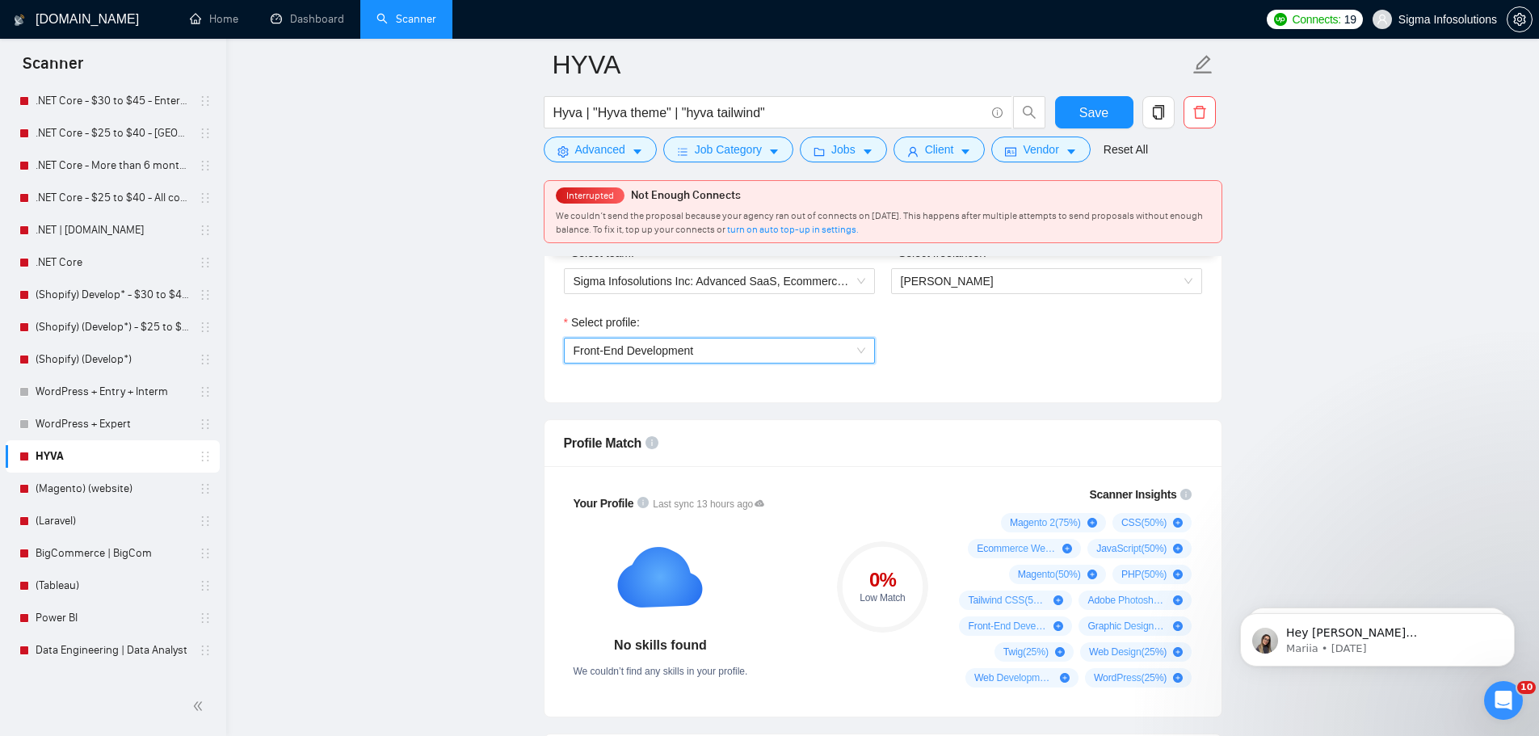
click at [805, 351] on span "Front-End Development" at bounding box center [719, 350] width 292 height 24
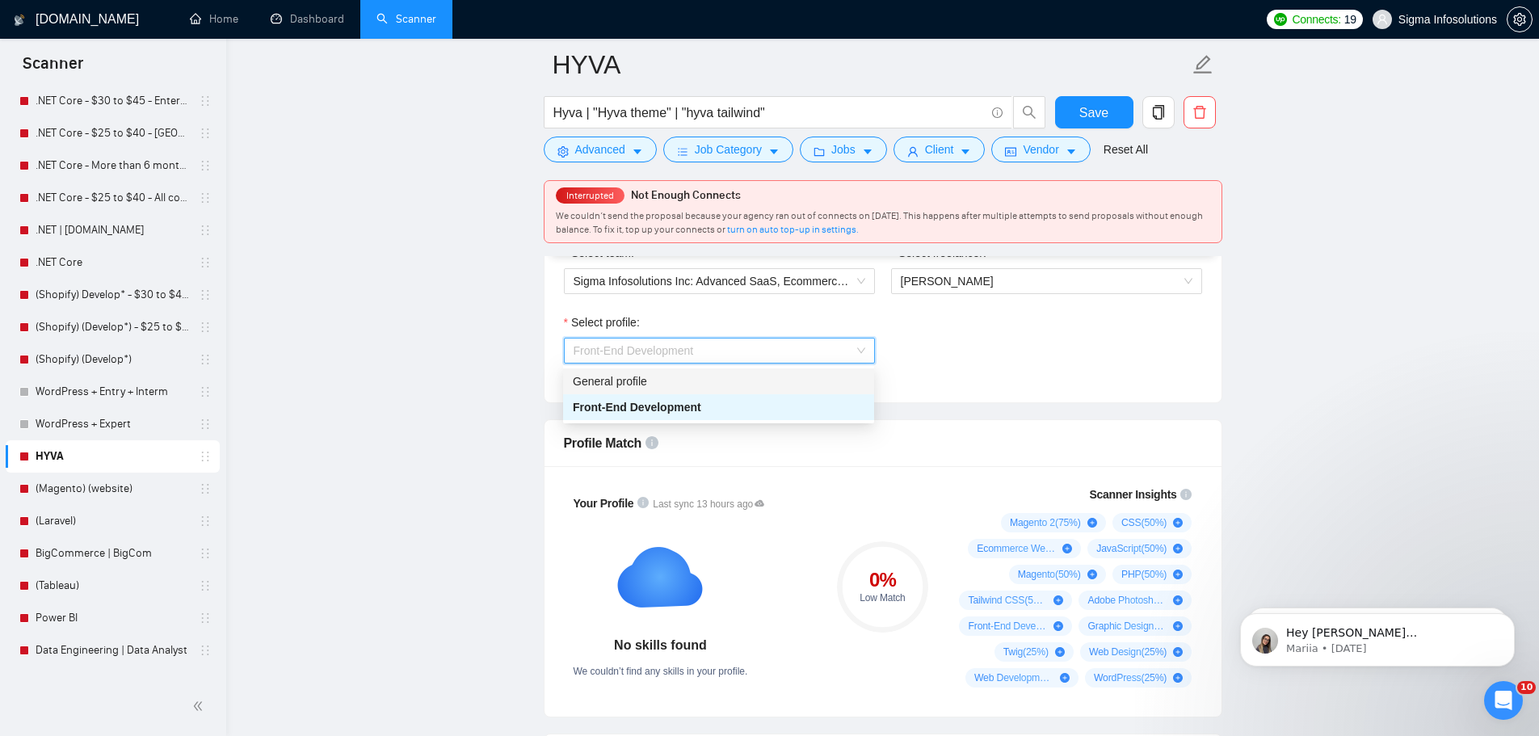
click at [655, 381] on div "General profile" at bounding box center [719, 381] width 292 height 18
